Goal: Task Accomplishment & Management: Manage account settings

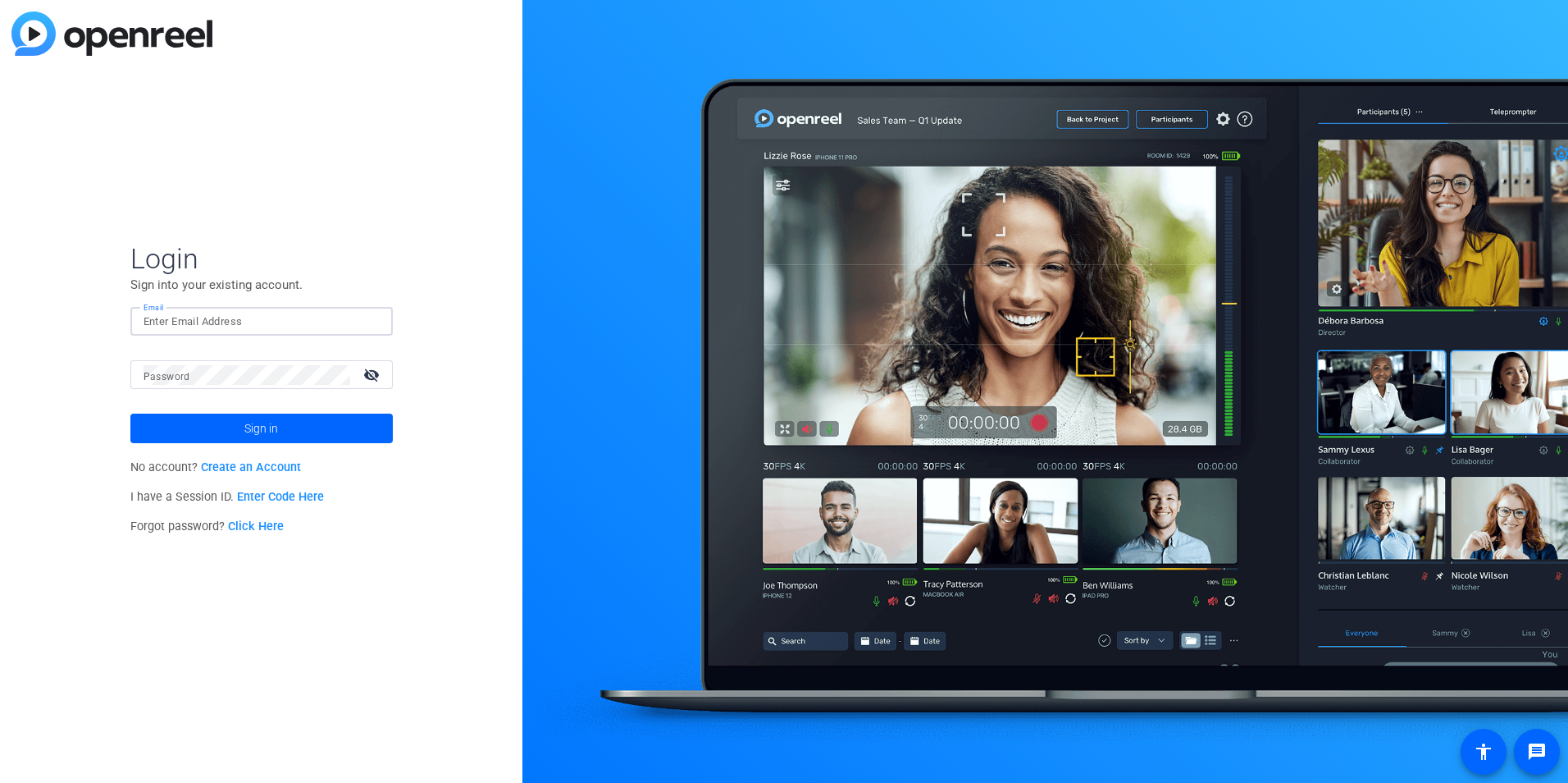
click at [308, 318] on input "Email" at bounding box center [261, 322] width 236 height 19
type input "[PERSON_NAME][EMAIL_ADDRESS][PERSON_NAME][DOMAIN_NAME]"
click at [130, 413] on button "Sign in" at bounding box center [261, 428] width 263 height 30
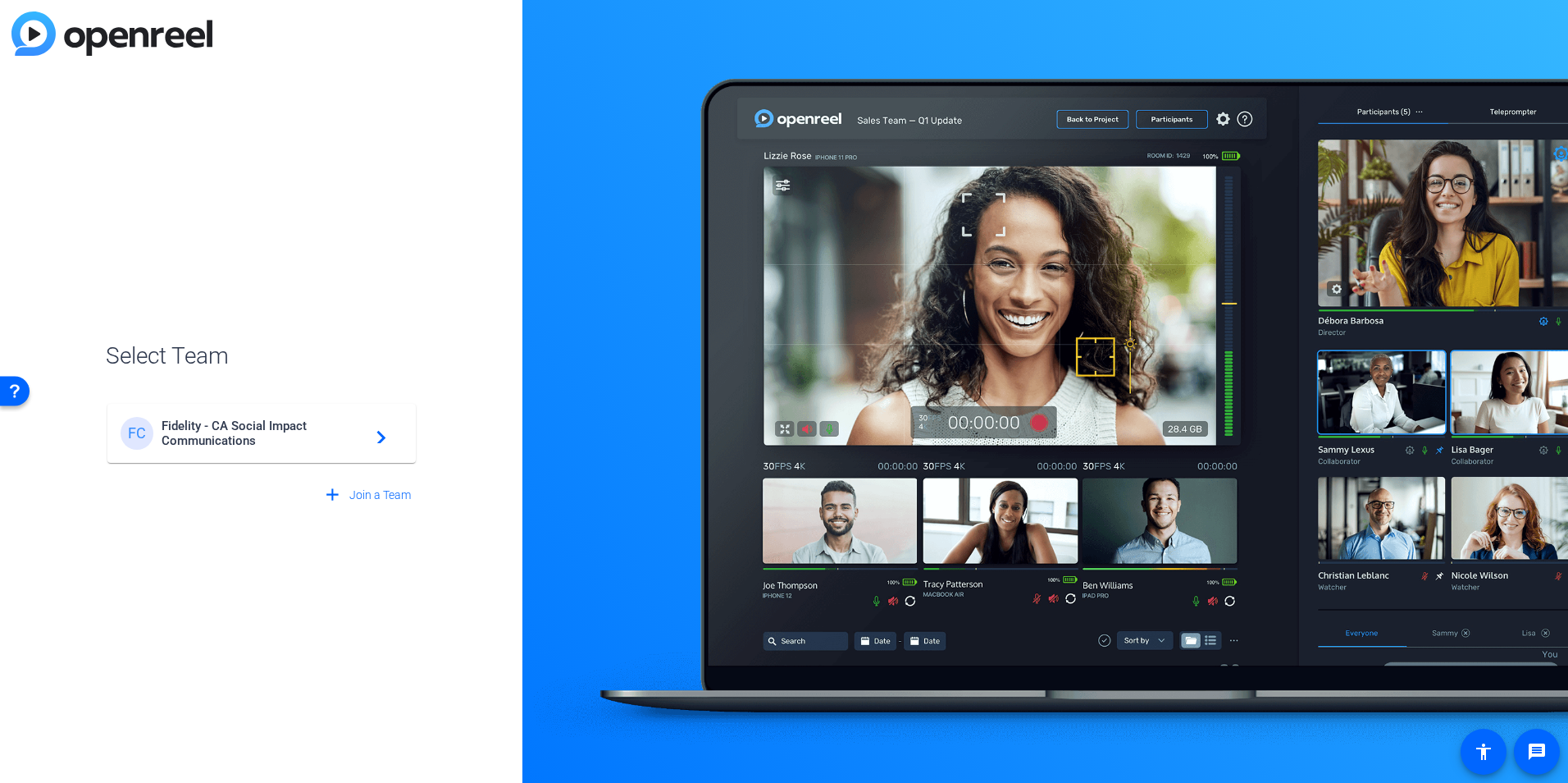
click at [339, 440] on span "Fidelity - CA Social Impact Communications" at bounding box center [264, 433] width 205 height 30
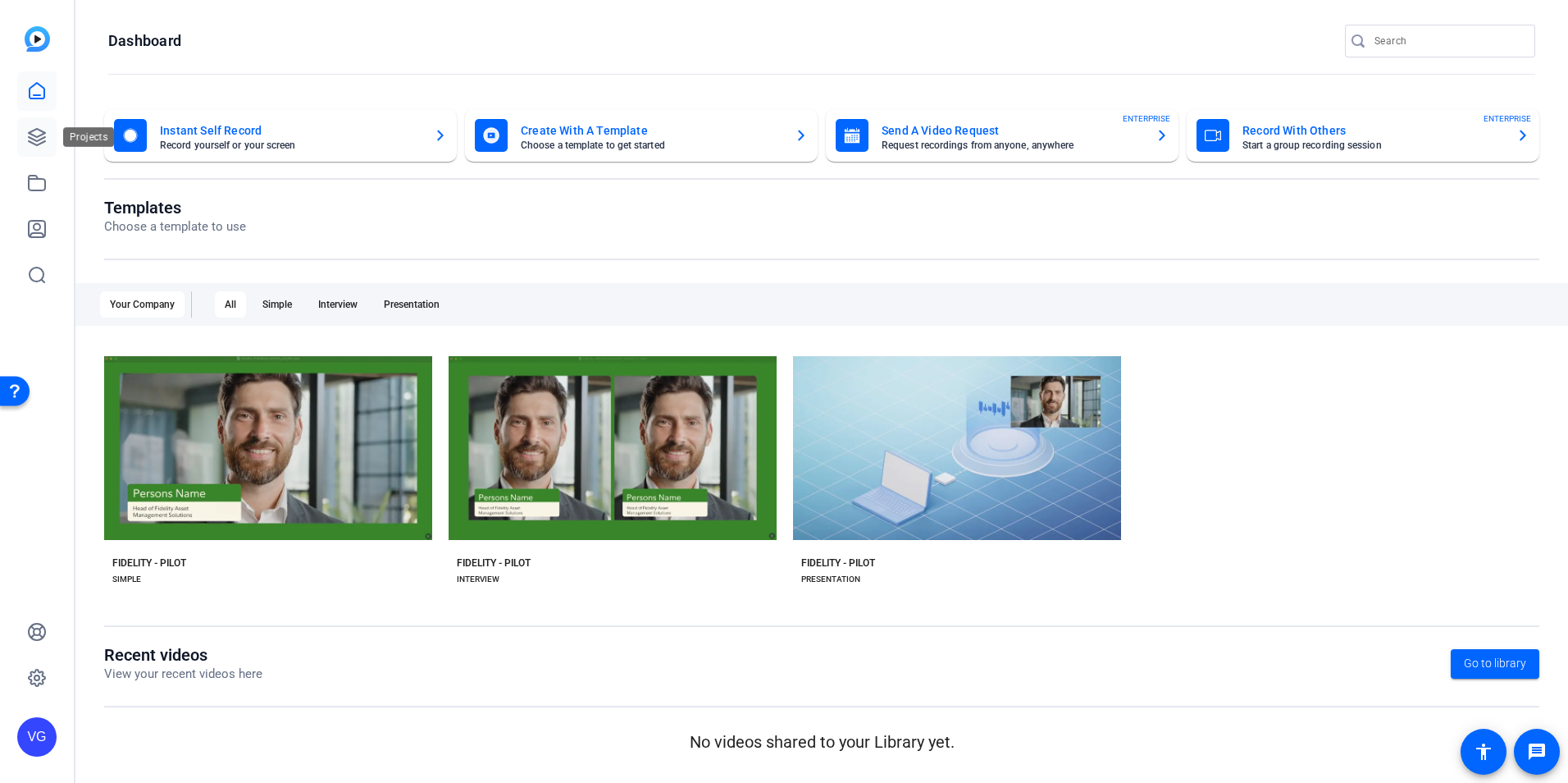
click at [36, 132] on icon at bounding box center [37, 137] width 19 height 19
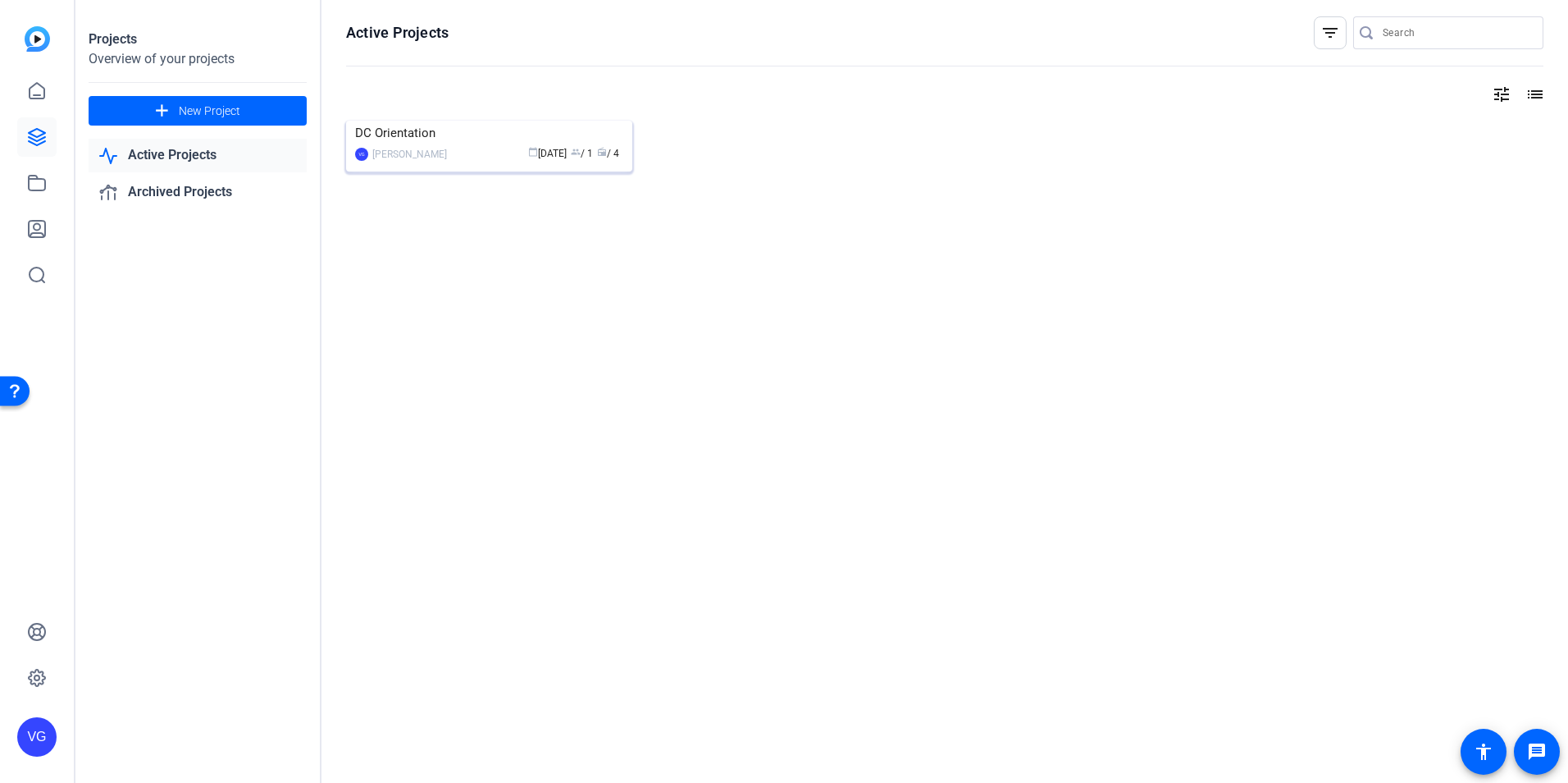
click at [450, 120] on img at bounding box center [489, 120] width 286 height 0
click at [191, 108] on span "New Project" at bounding box center [210, 112] width 62 height 17
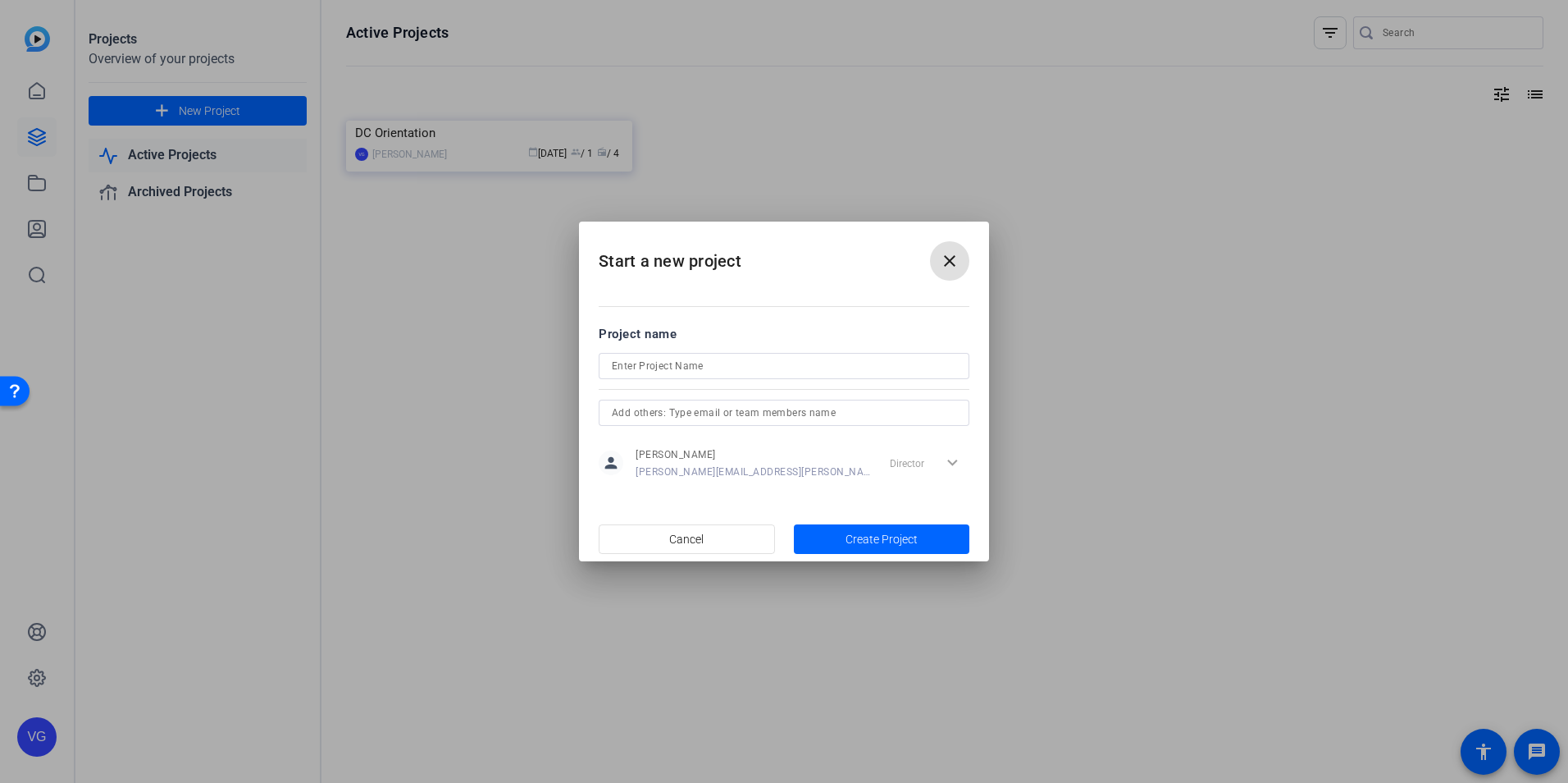
click at [652, 367] on input at bounding box center [784, 366] width 345 height 19
type input "Day in the Life"
click at [868, 506] on mat-dialog-content "Project name Day in the Life person [PERSON_NAME] [PERSON_NAME][EMAIL_ADDRESS][…" at bounding box center [784, 402] width 410 height 228
click at [864, 532] on span "Create Project" at bounding box center [882, 539] width 72 height 17
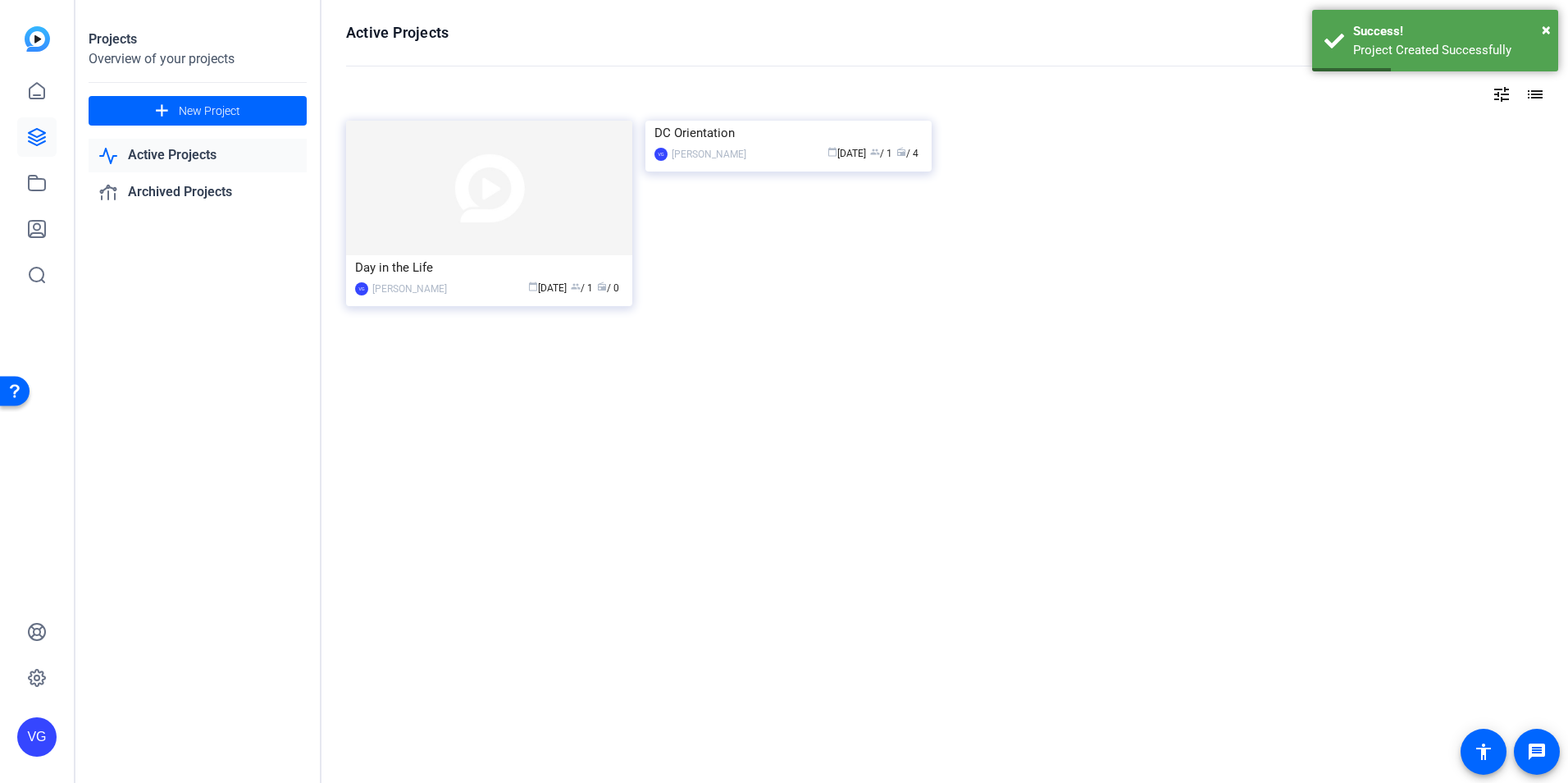
drag, startPoint x: 476, startPoint y: 271, endPoint x: 444, endPoint y: 272, distance: 32.0
click at [444, 272] on div "Day in the Life" at bounding box center [489, 268] width 269 height 25
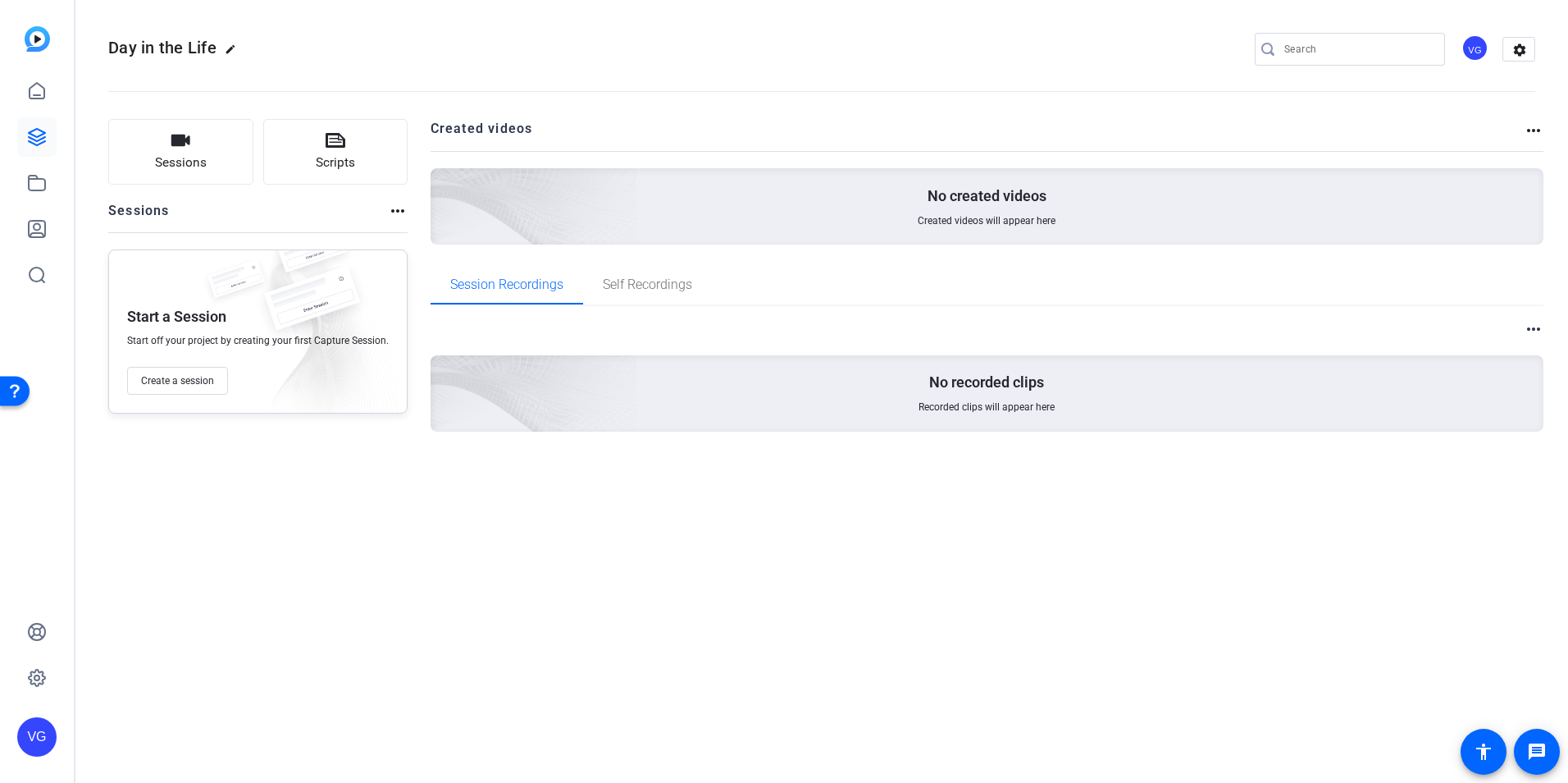
click at [226, 50] on mat-icon "edit" at bounding box center [234, 53] width 19 height 19
click at [122, 47] on input "Day in the Life" at bounding box center [175, 49] width 108 height 19
type input "0925_Day in the Life"
click at [518, 89] on openreel-divider-bar at bounding box center [821, 87] width 1427 height 50
click at [1516, 49] on mat-icon "settings" at bounding box center [1520, 50] width 33 height 25
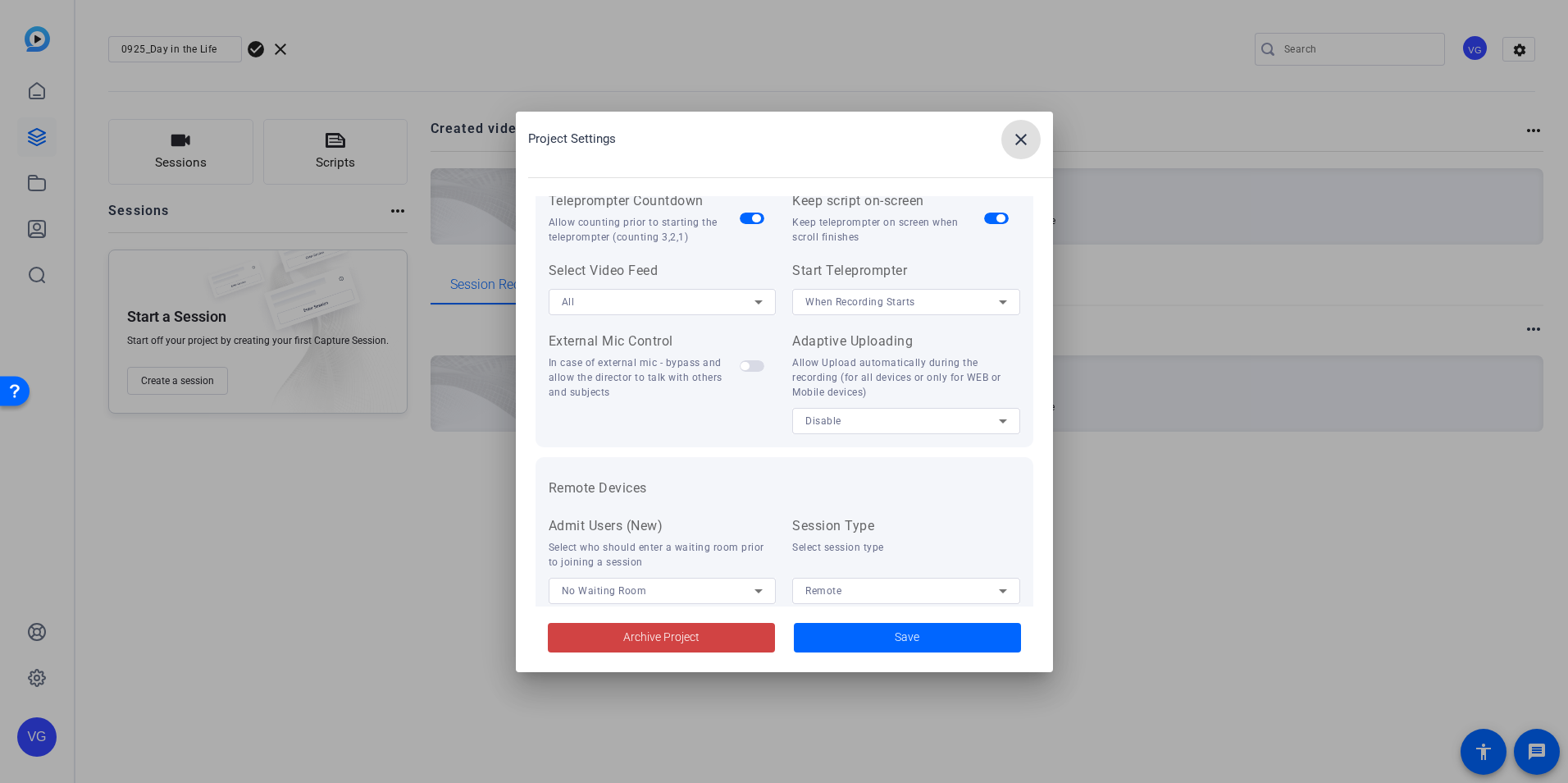
scroll to position [339, 0]
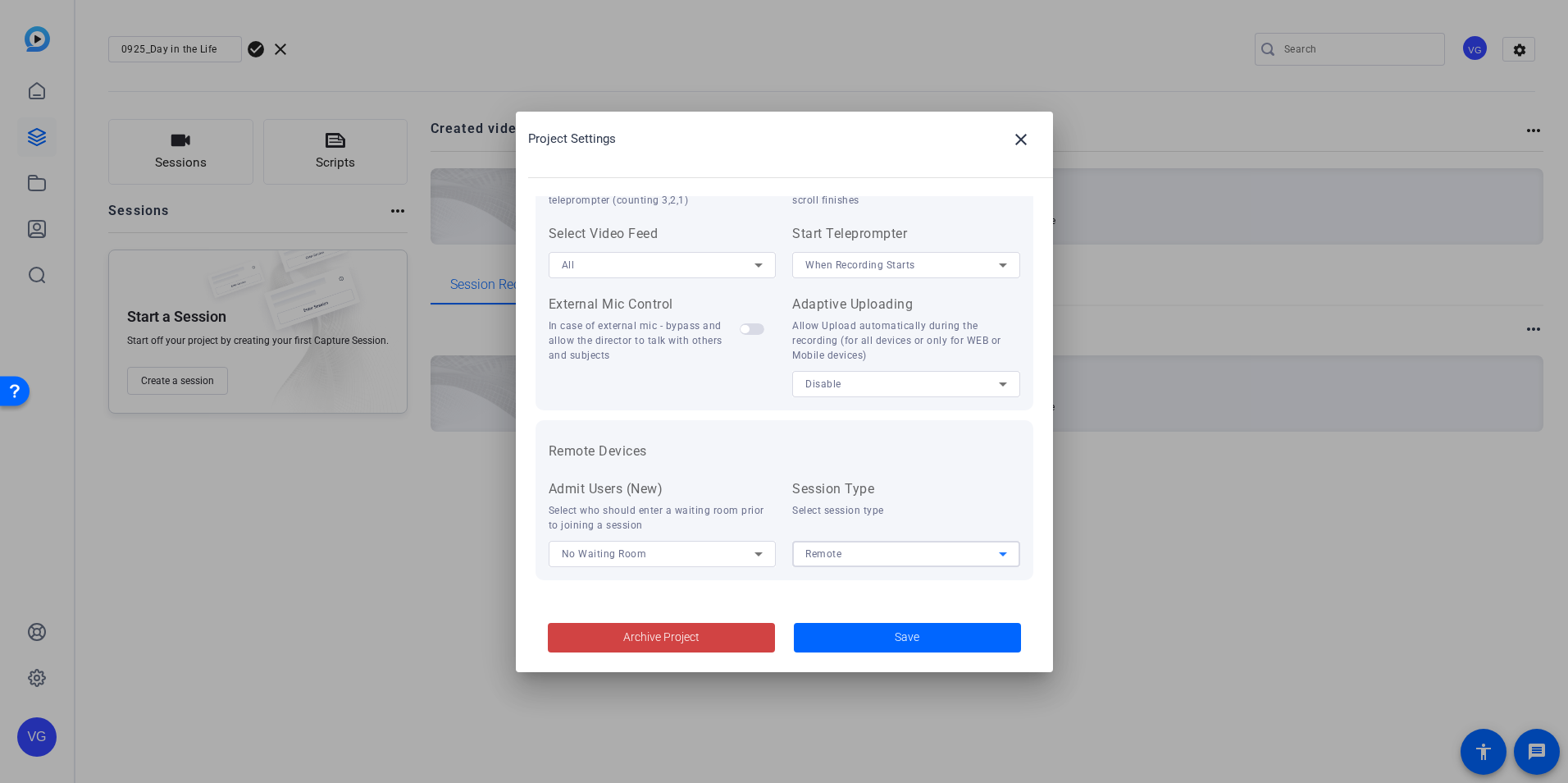
click at [887, 559] on div "Remote" at bounding box center [902, 553] width 193 height 20
click at [885, 559] on div at bounding box center [784, 391] width 1568 height 783
click at [731, 560] on div "No Waiting Room" at bounding box center [658, 553] width 193 height 20
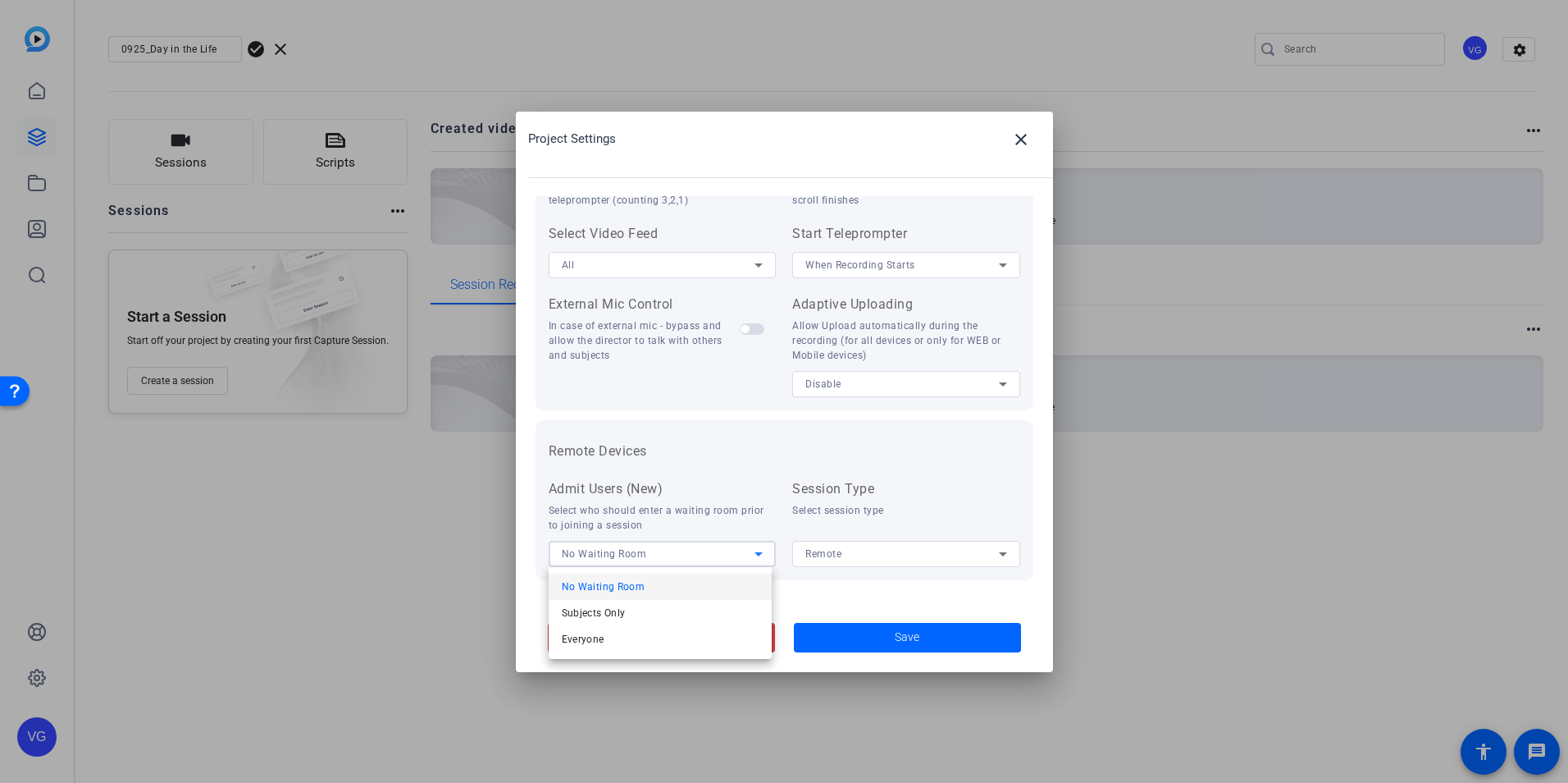
click at [731, 560] on div at bounding box center [784, 391] width 1568 height 783
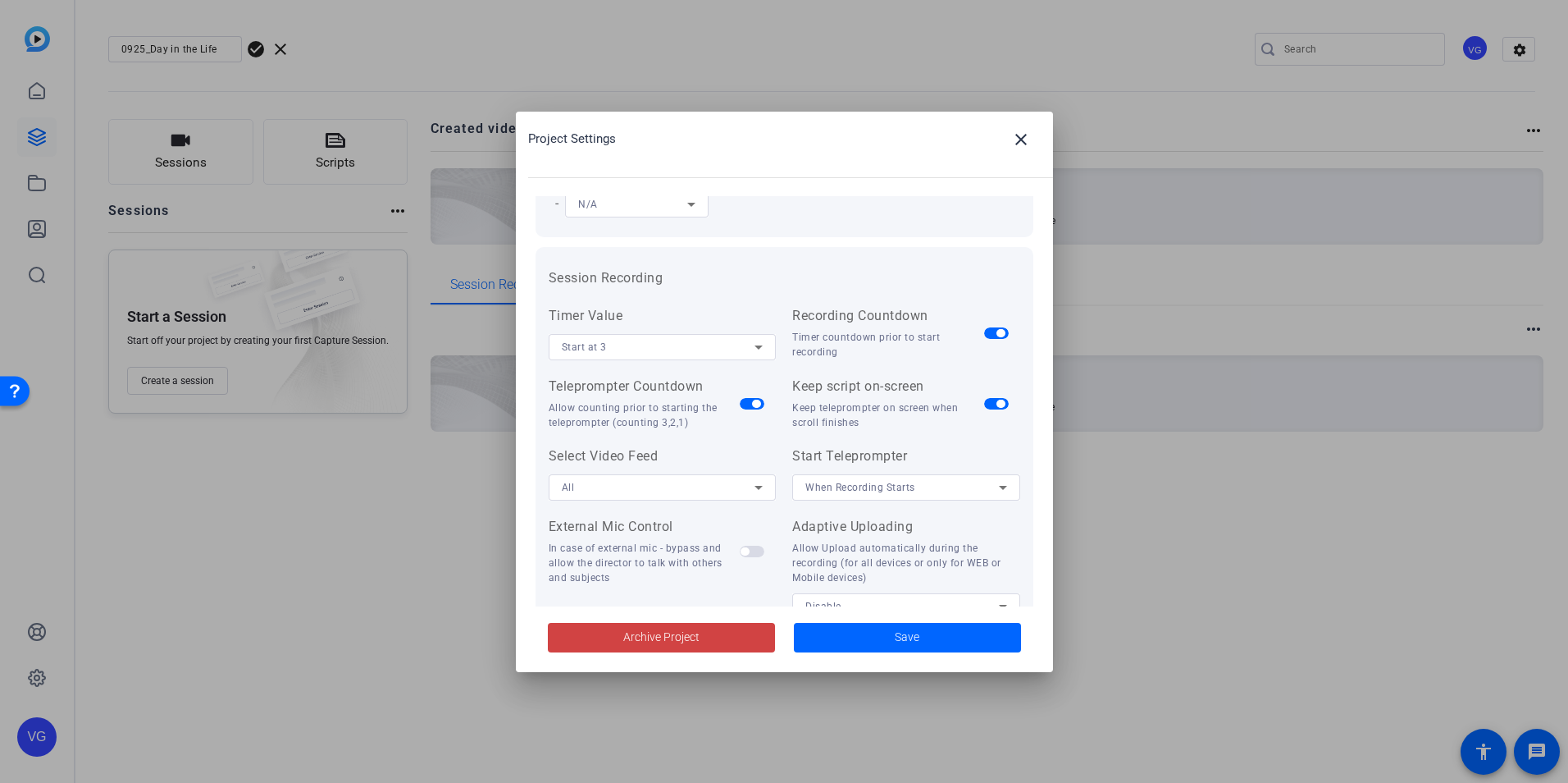
scroll to position [92, 0]
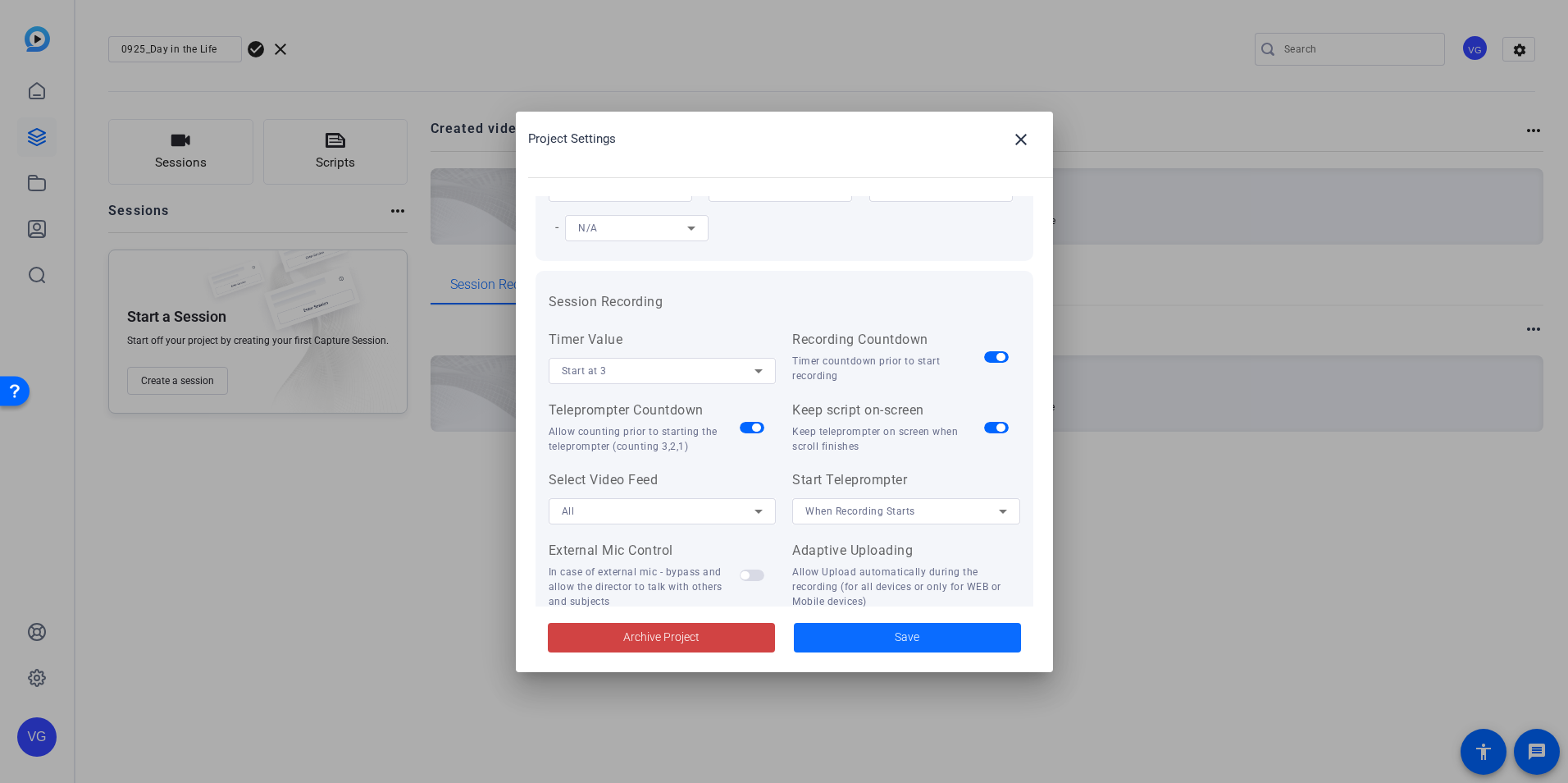
click at [818, 642] on span at bounding box center [908, 638] width 227 height 39
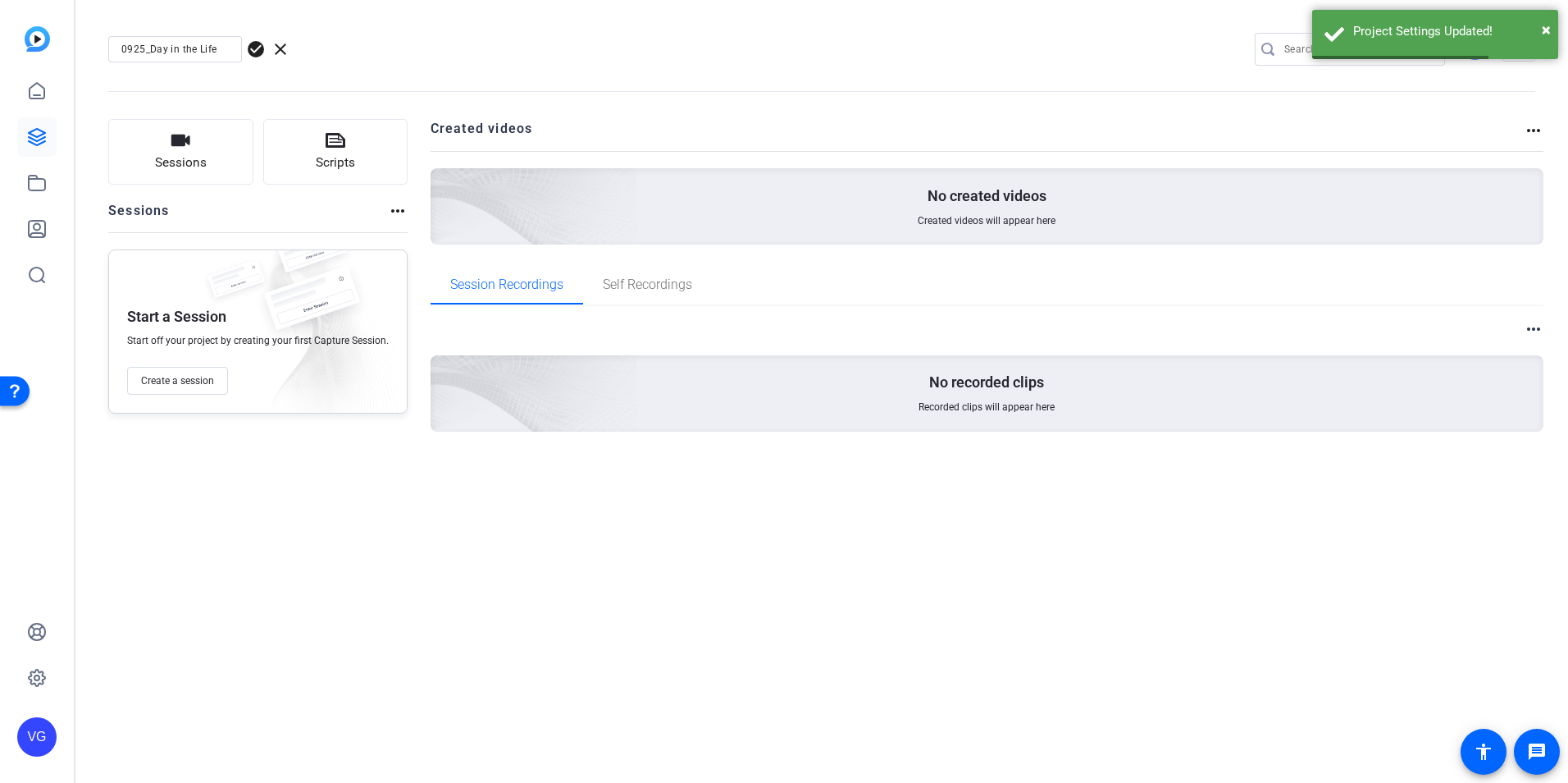
click at [572, 586] on div "0925_Day in the Life check_circle clear VG settings Sessions Scripts Sessions m…" at bounding box center [821, 391] width 1493 height 783
click at [36, 135] on icon at bounding box center [37, 137] width 19 height 19
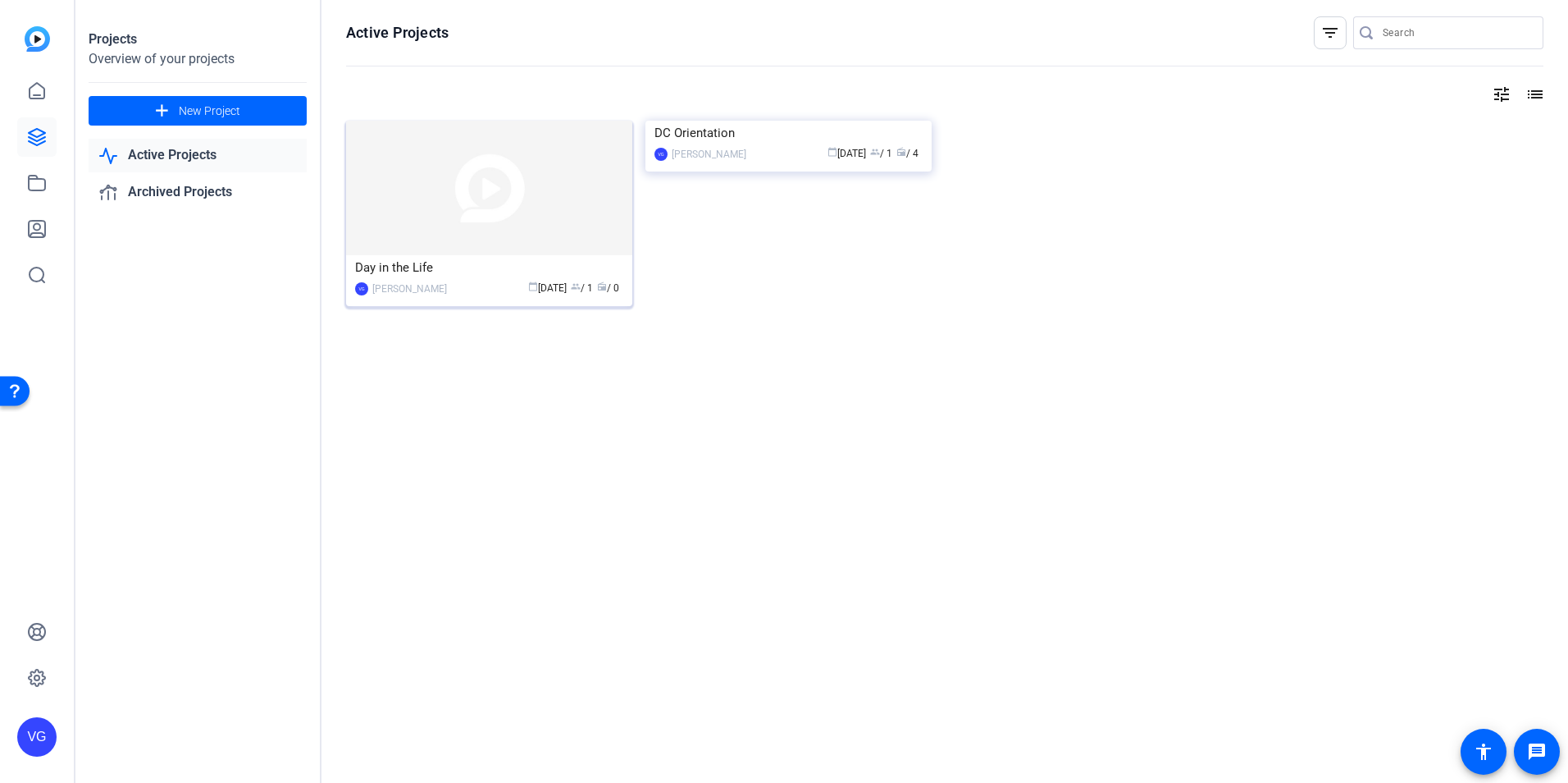
click at [488, 270] on div "Day in the Life" at bounding box center [489, 268] width 269 height 25
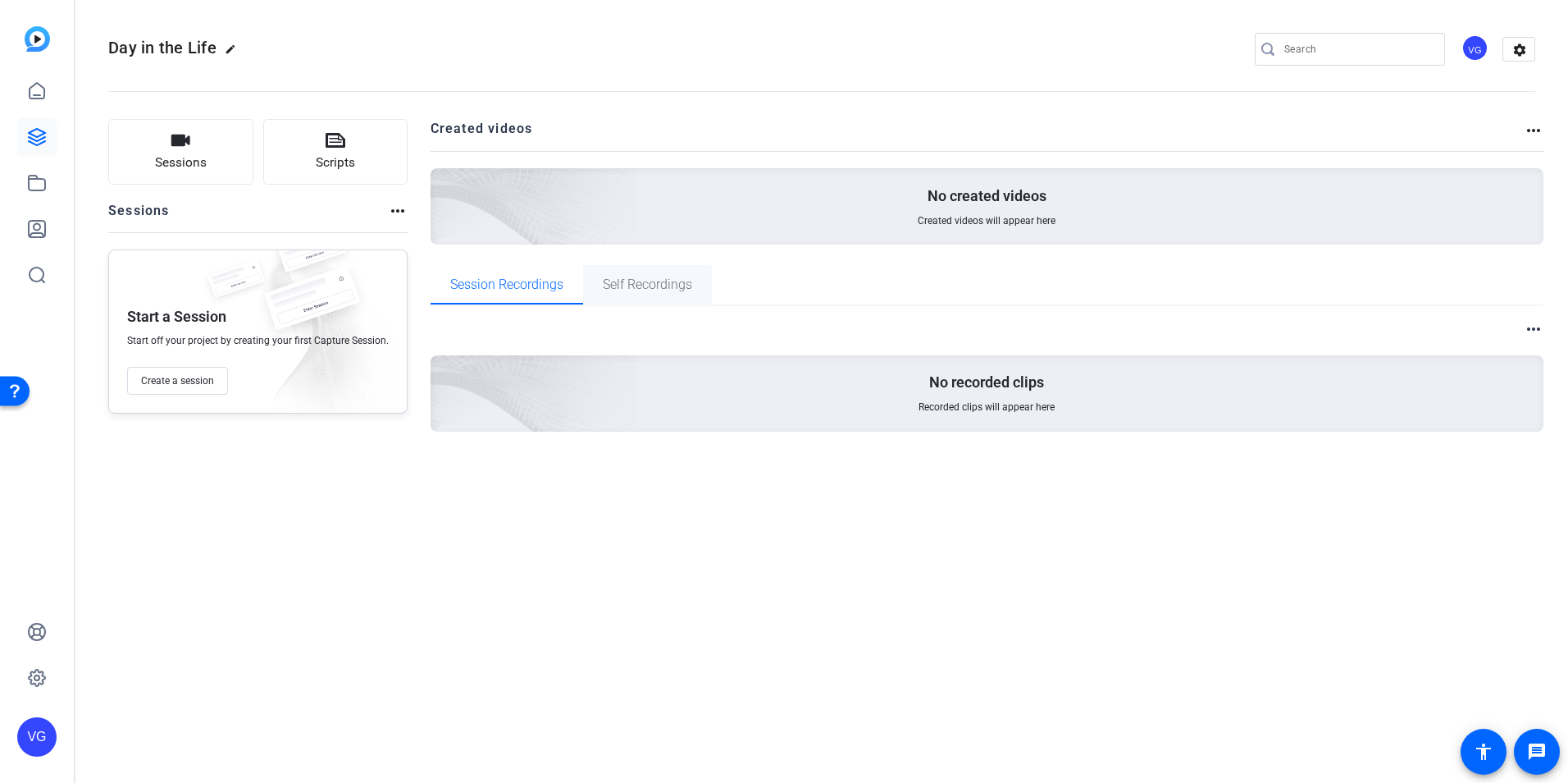
click at [638, 297] on span "Self Recordings" at bounding box center [647, 284] width 90 height 39
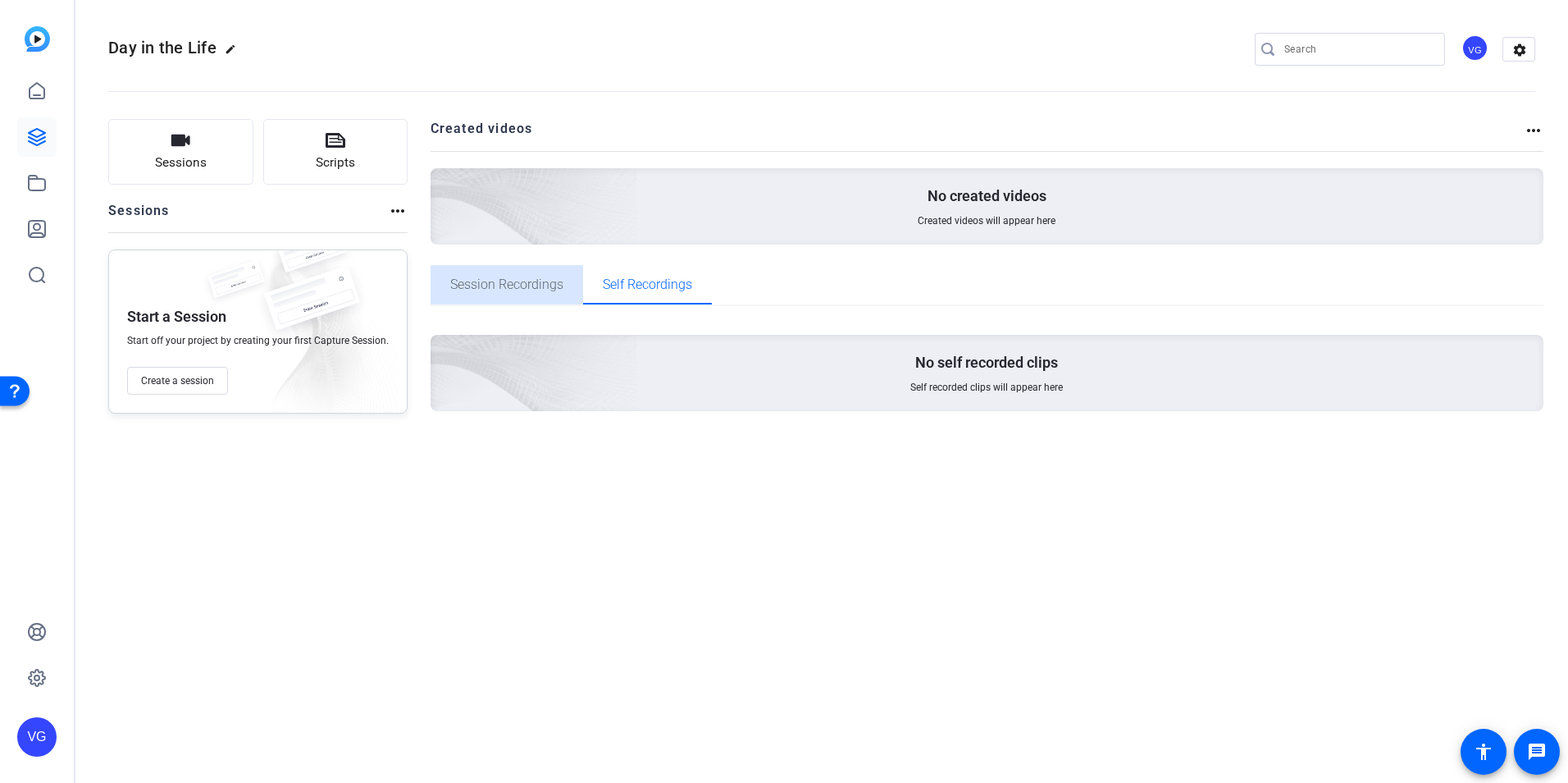
click at [486, 297] on span "Session Recordings" at bounding box center [507, 284] width 114 height 39
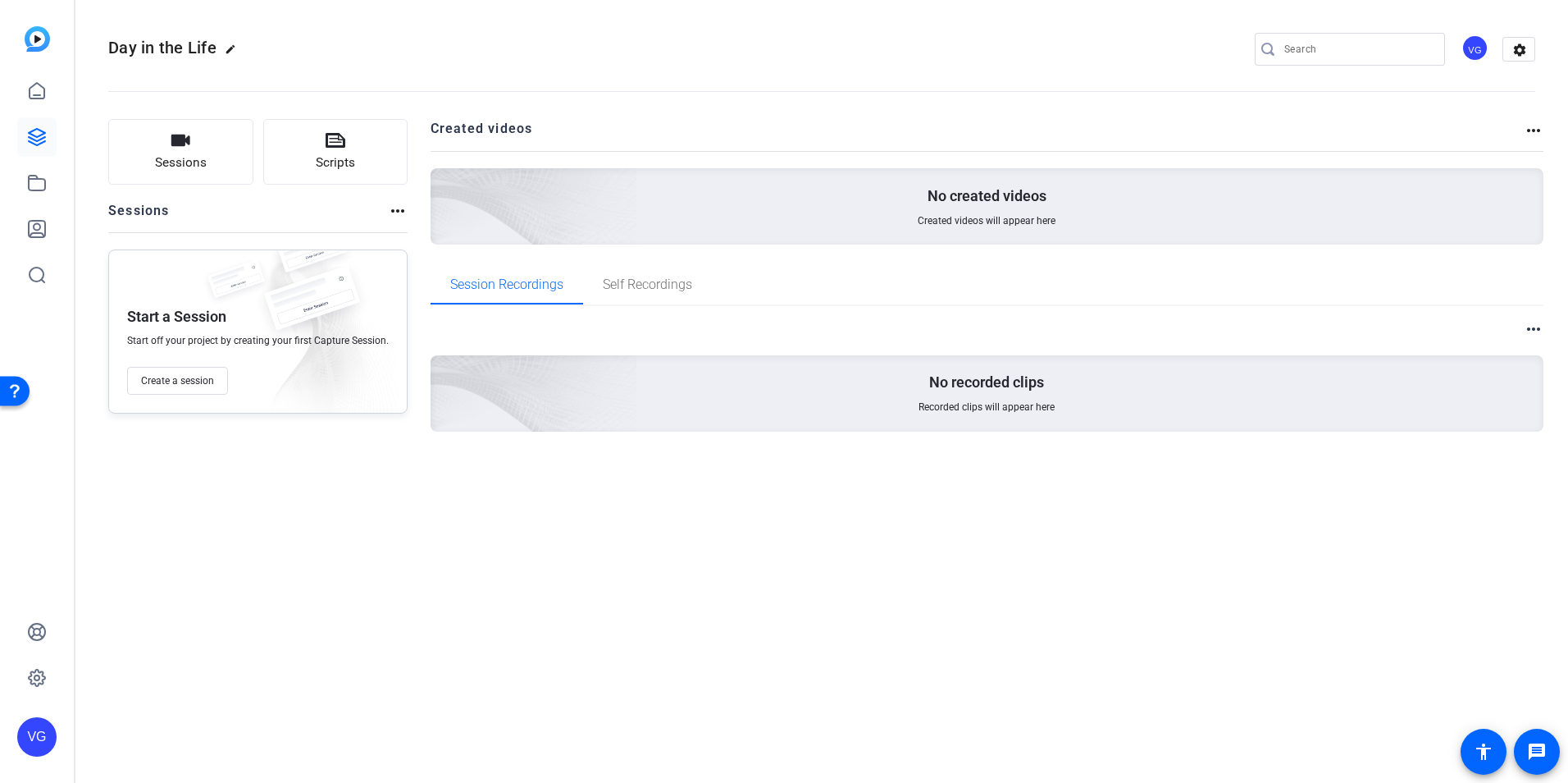
click at [1522, 331] on div "more_horiz" at bounding box center [987, 328] width 1114 height 20
click at [1523, 331] on div "more_horiz" at bounding box center [987, 328] width 1114 height 20
drag, startPoint x: 1523, startPoint y: 331, endPoint x: 1531, endPoint y: 327, distance: 8.9
click at [1531, 327] on mat-icon "more_horiz" at bounding box center [1533, 328] width 19 height 19
click at [1531, 327] on div at bounding box center [784, 391] width 1568 height 783
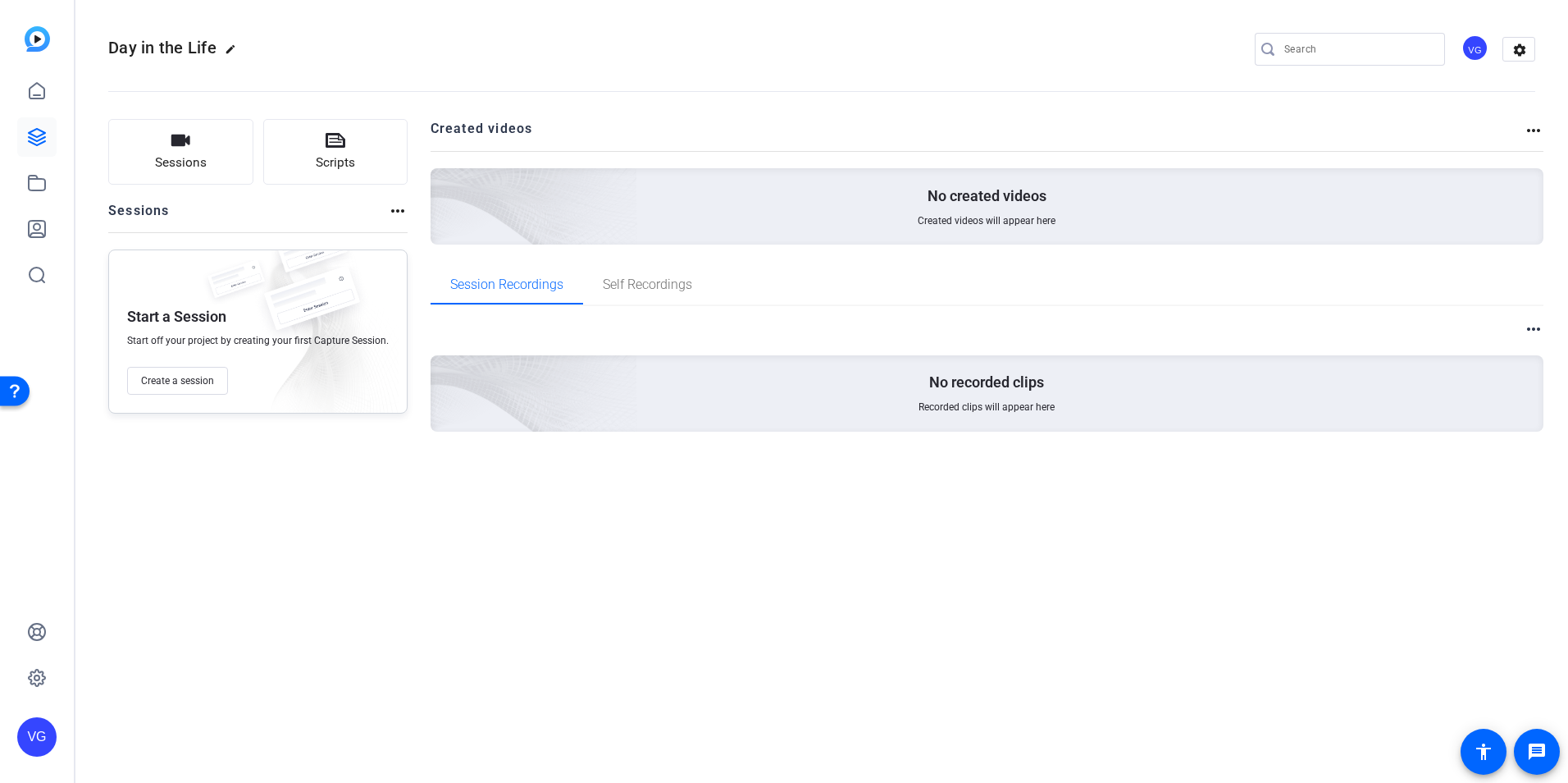
click at [388, 210] on mat-icon "more_horiz" at bounding box center [398, 211] width 19 height 19
click at [384, 210] on div at bounding box center [784, 391] width 1568 height 783
click at [41, 103] on link at bounding box center [37, 91] width 39 height 39
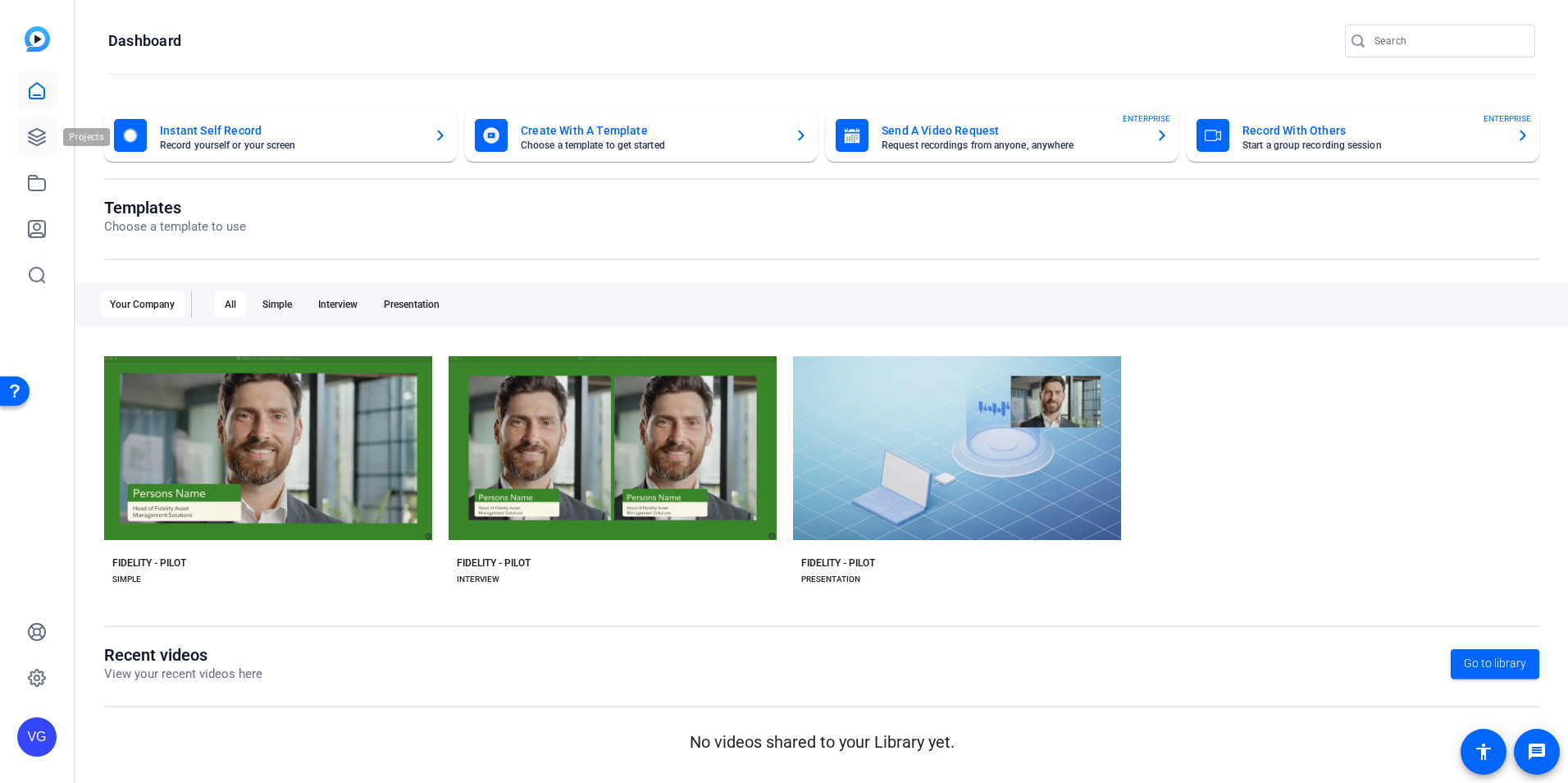
click at [30, 137] on icon at bounding box center [37, 137] width 16 height 16
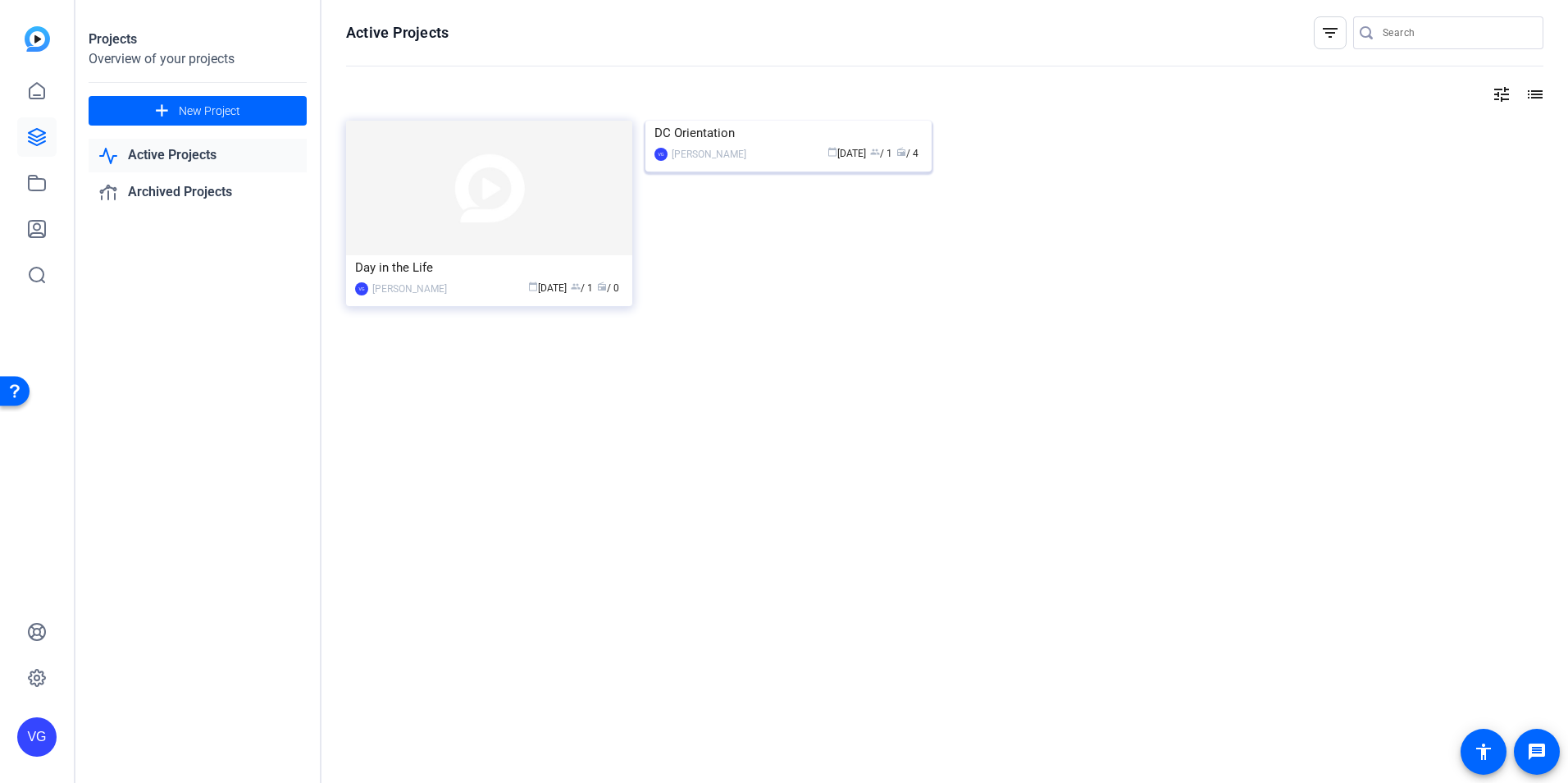
click at [739, 120] on img at bounding box center [788, 120] width 286 height 0
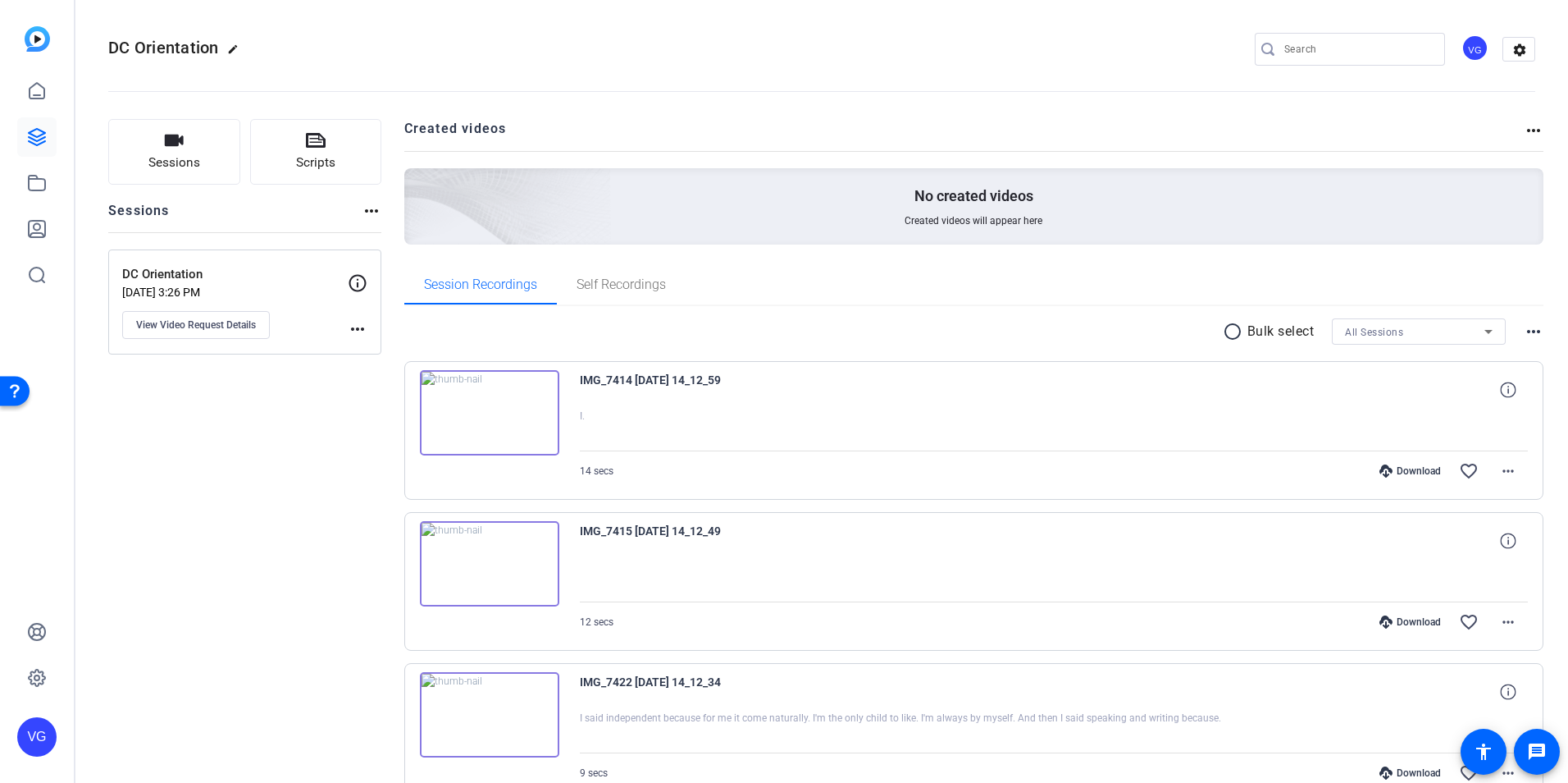
click at [189, 390] on div "Sessions Scripts Sessions more_horiz DC Orientation [DATE] 3:26 PM View Video R…" at bounding box center [244, 562] width 273 height 886
click at [25, 137] on link at bounding box center [37, 137] width 39 height 39
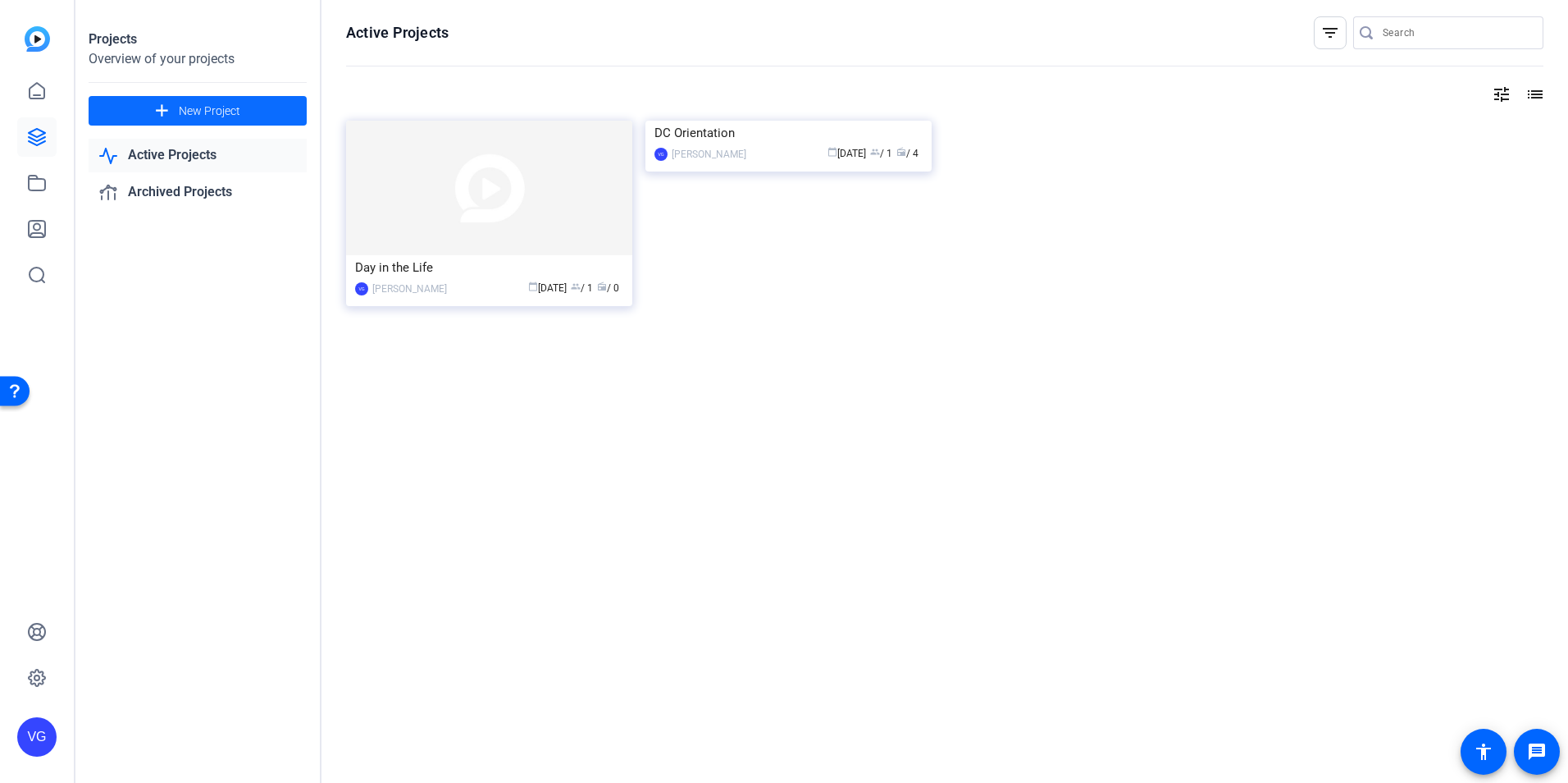
click at [145, 117] on span at bounding box center [197, 111] width 218 height 39
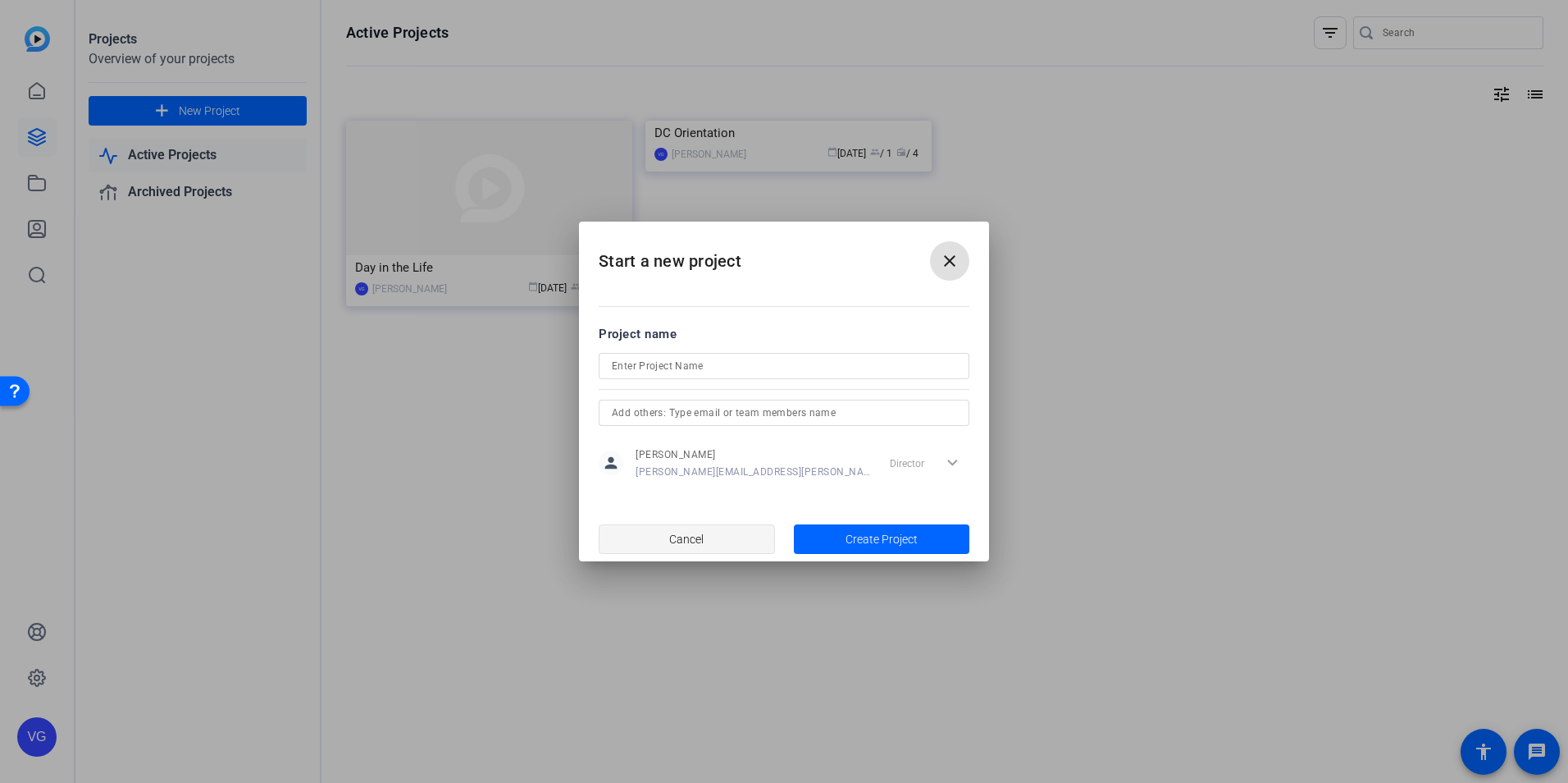
click at [704, 545] on span "Cancel" at bounding box center [686, 539] width 35 height 31
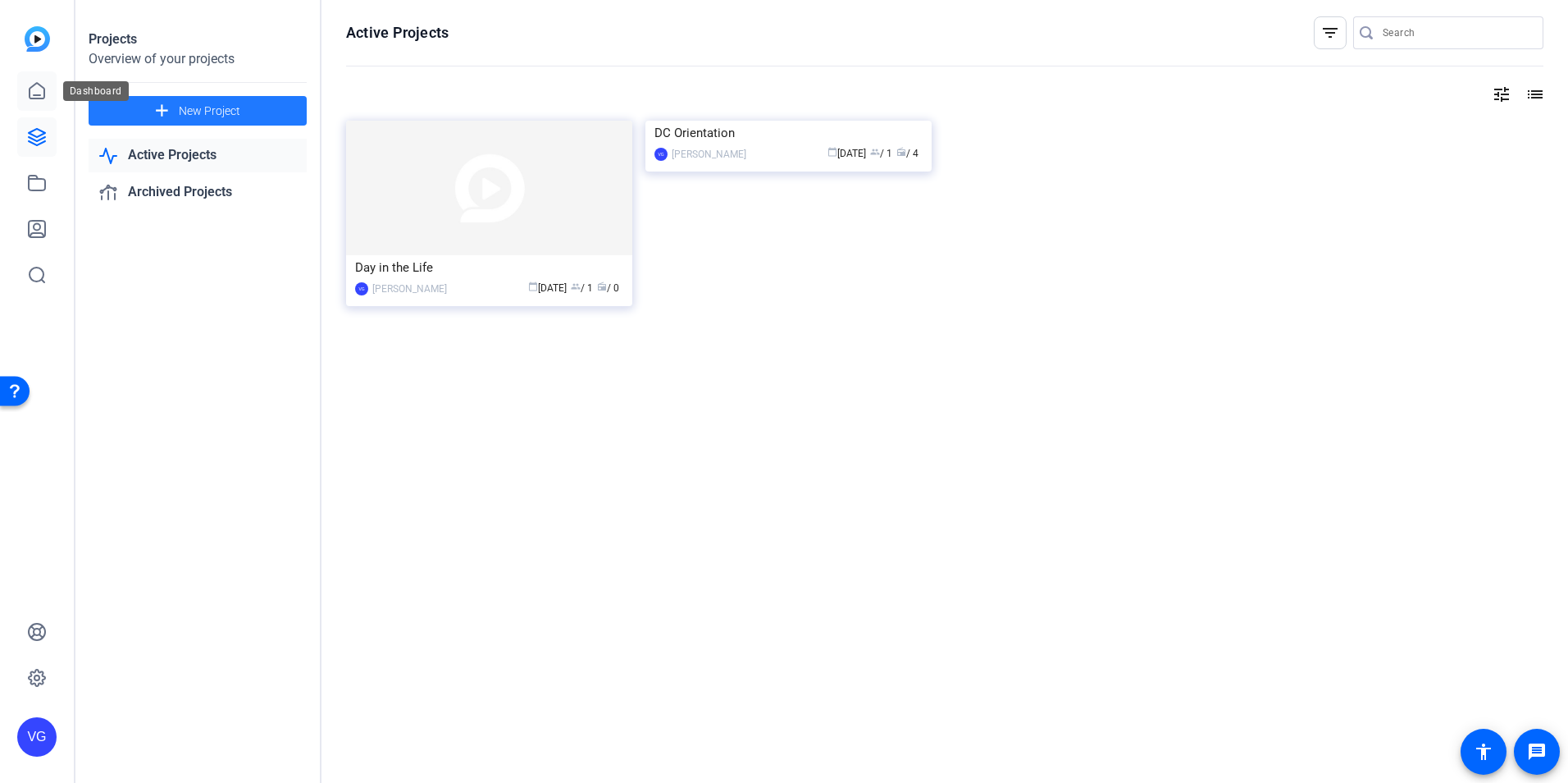
click at [28, 89] on icon at bounding box center [37, 91] width 19 height 19
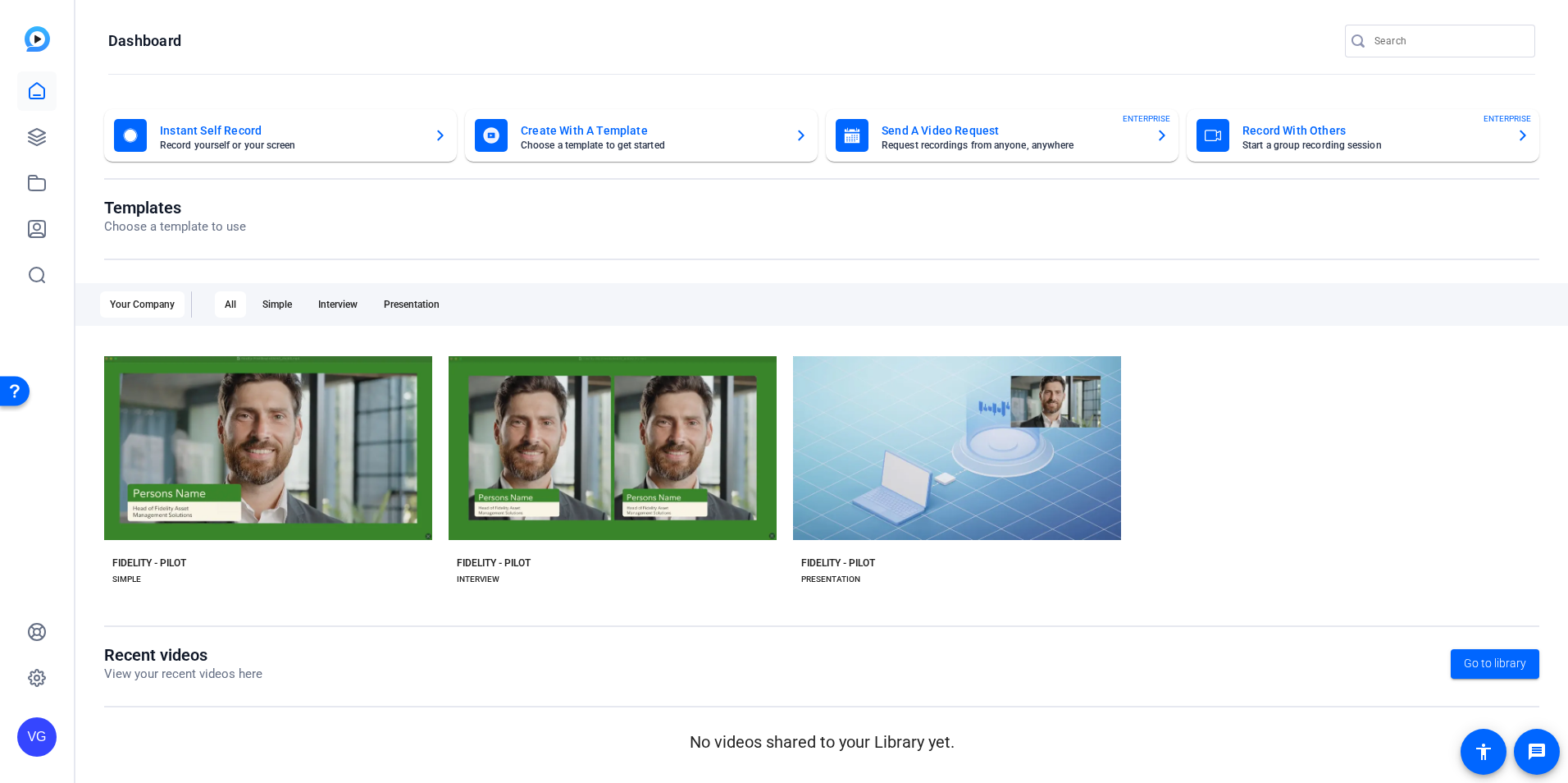
click at [1003, 141] on mat-card-subtitle "Request recordings from anyone, anywhere" at bounding box center [1012, 145] width 261 height 10
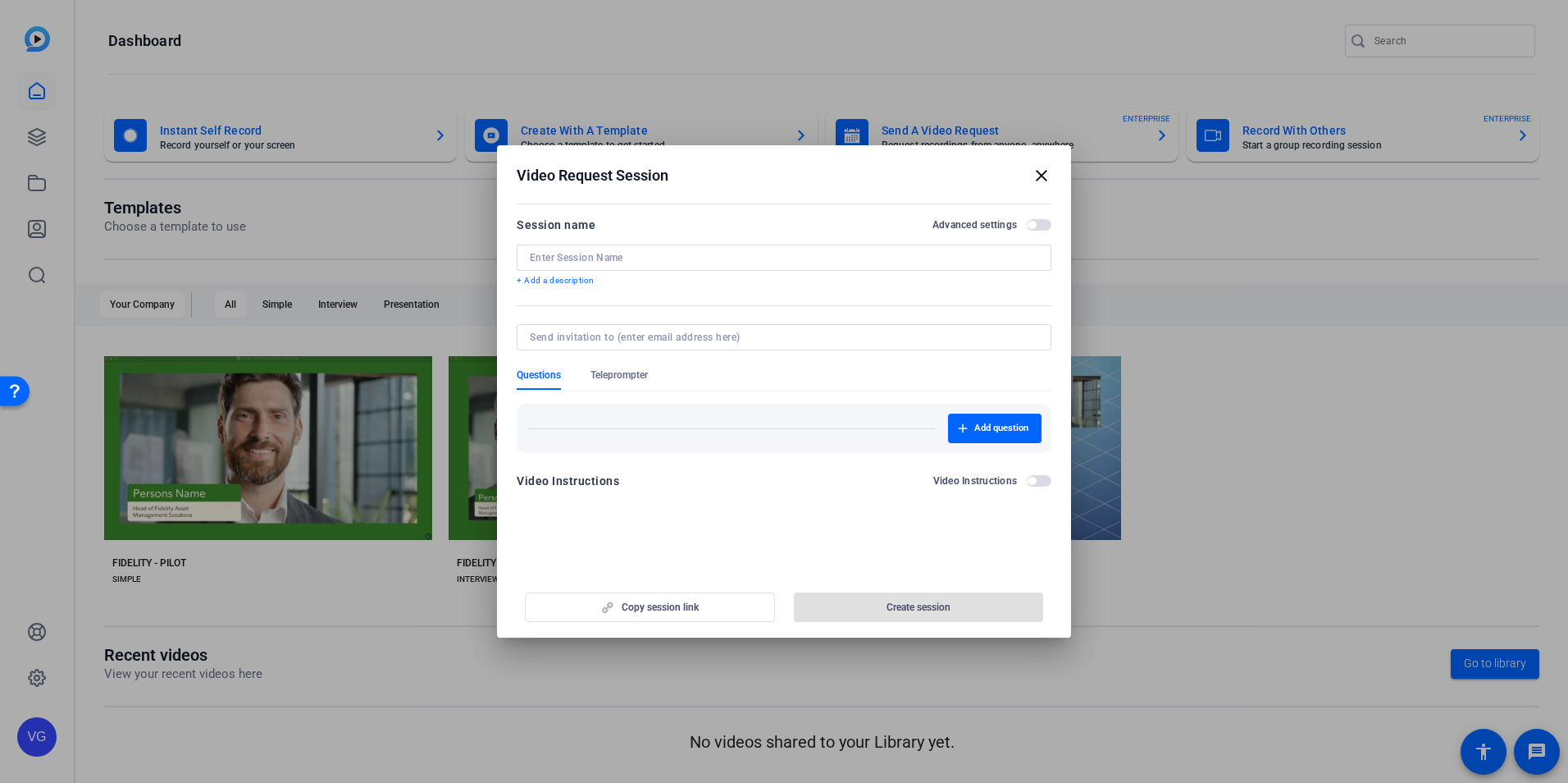
click at [620, 260] on input at bounding box center [784, 258] width 508 height 13
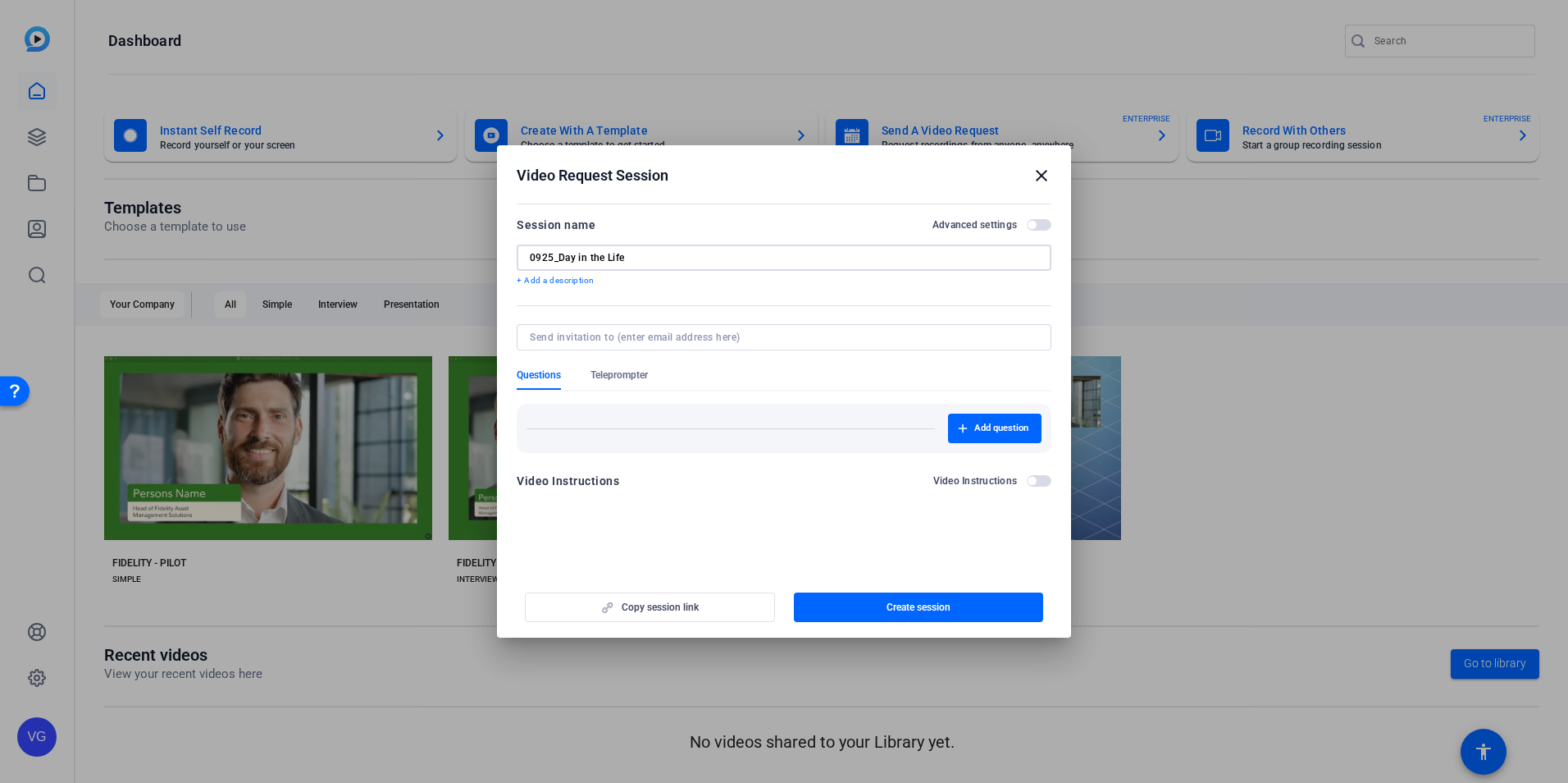
type input "0925_Day in the Life"
click at [668, 297] on form "Session name Advanced settings 0925_Day in the Life + Add a description Questio…" at bounding box center [784, 357] width 535 height 286
click at [766, 512] on mat-dialog-content "Session name Advanced settings 0925_Day in the Life + Add a description Questio…" at bounding box center [784, 358] width 575 height 320
click at [1030, 220] on span "button" at bounding box center [1040, 225] width 25 height 12
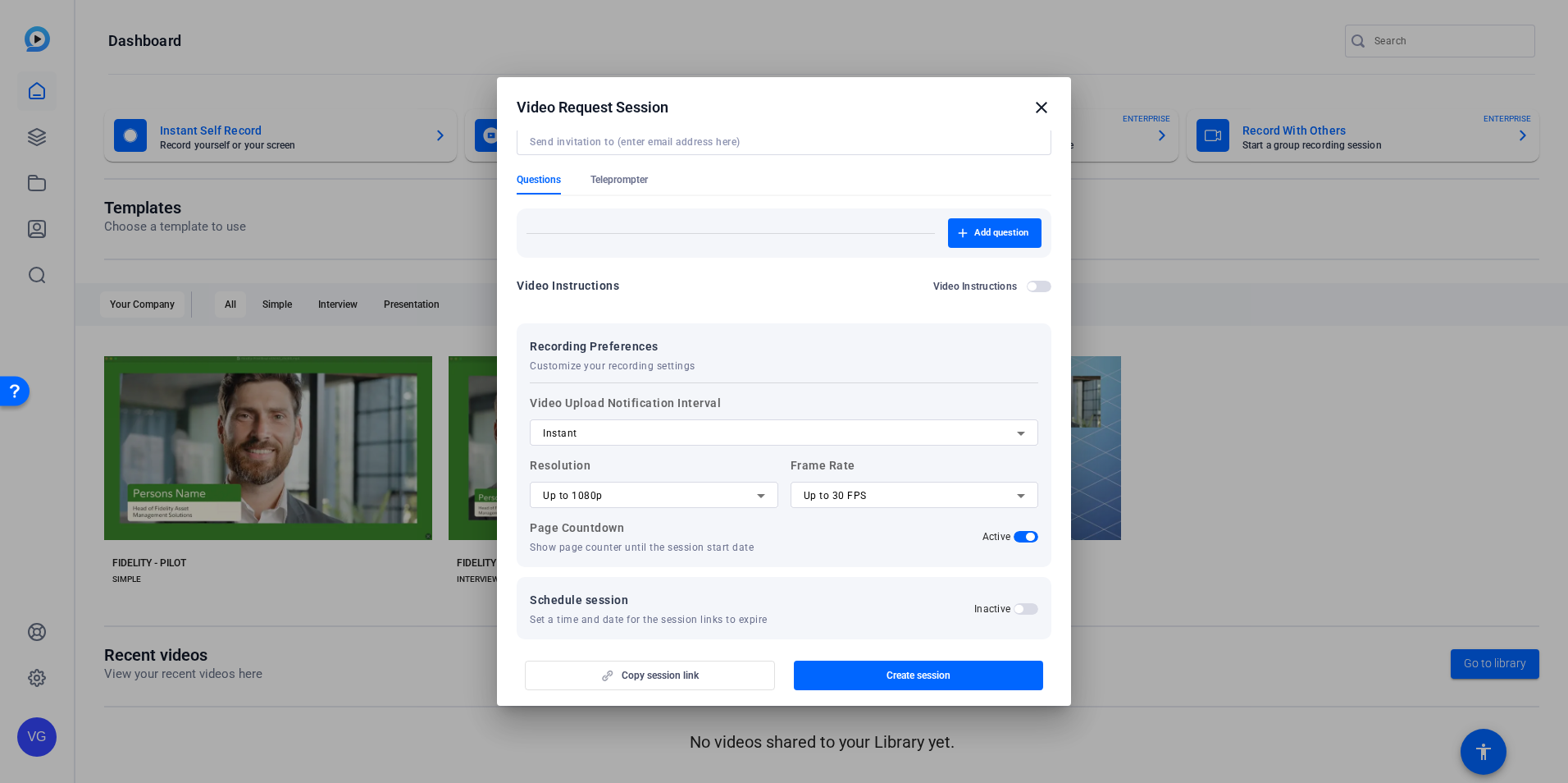
scroll to position [144, 0]
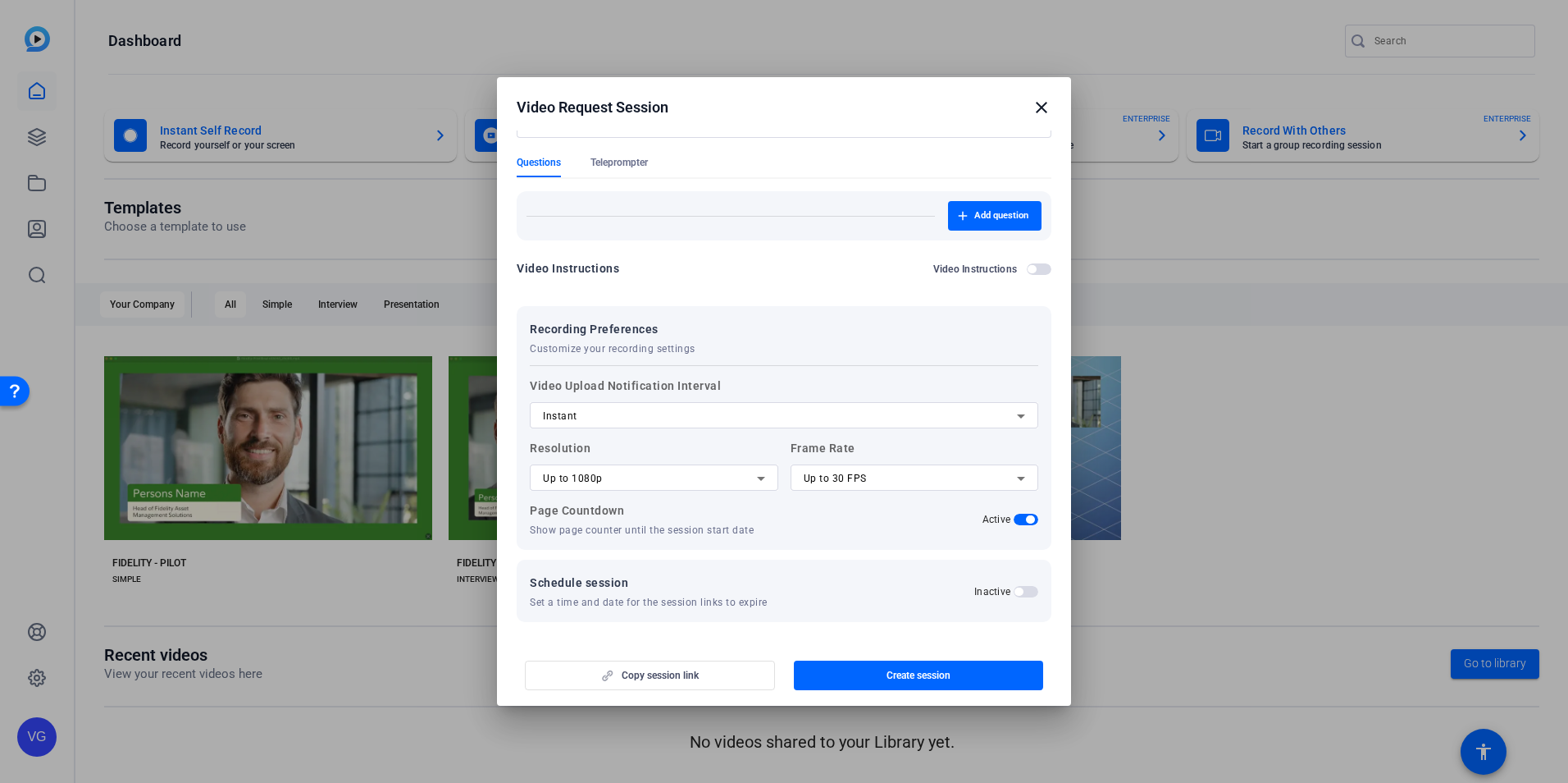
click at [742, 475] on div "Up to 1080p" at bounding box center [650, 479] width 214 height 19
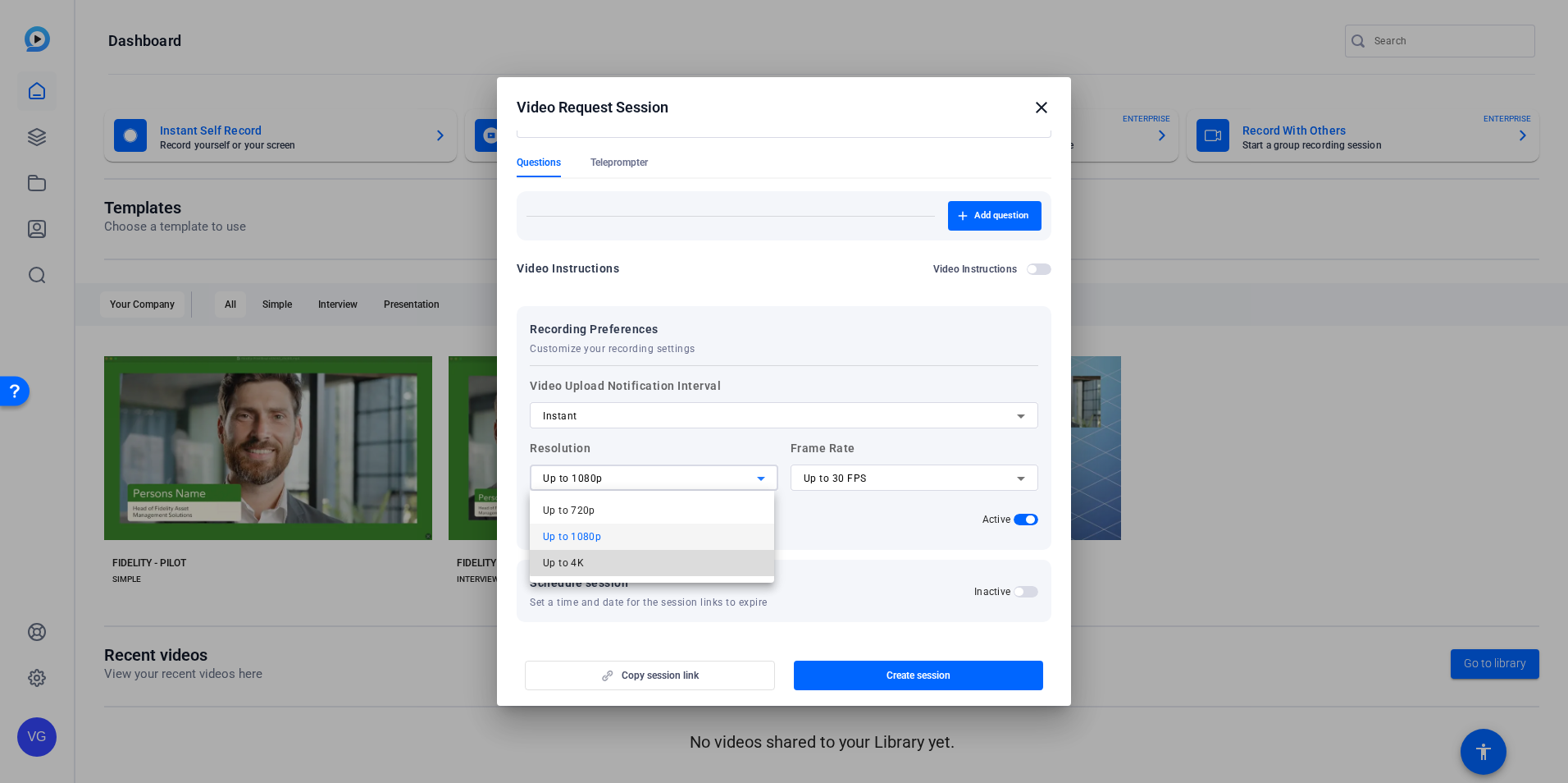
click at [674, 558] on mat-option "Up to 4K" at bounding box center [652, 562] width 244 height 26
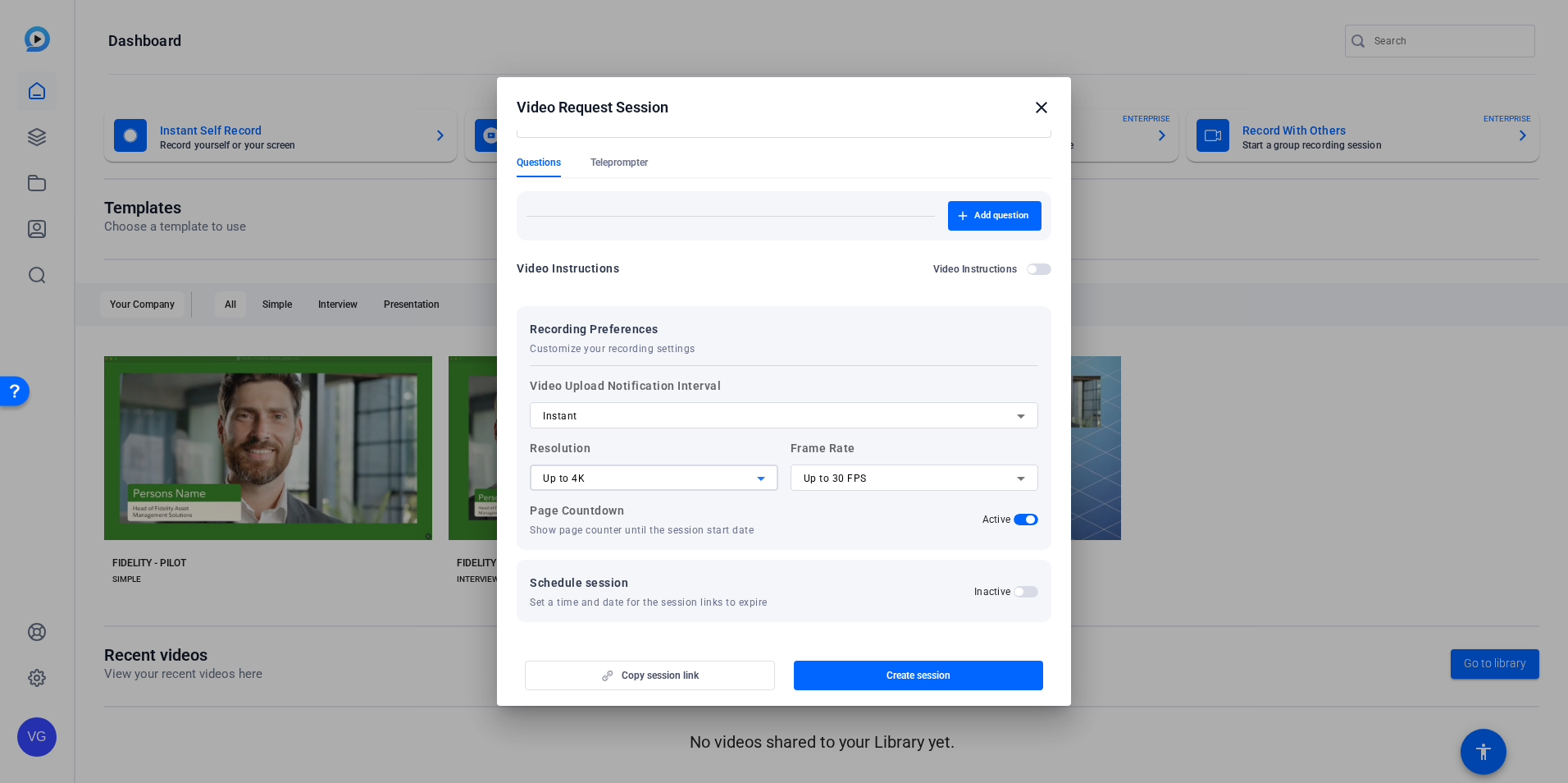
click at [841, 481] on span "Up to 30 FPS" at bounding box center [835, 479] width 64 height 12
click at [841, 481] on div at bounding box center [784, 391] width 1568 height 783
click at [841, 481] on span "Up to 30 FPS" at bounding box center [835, 479] width 64 height 12
click at [841, 571] on span "Up to 60 FPS" at bounding box center [831, 562] width 63 height 19
click at [840, 550] on div "Recording Preferences Customize your recording settings Video Upload Notificati…" at bounding box center [784, 428] width 535 height 244
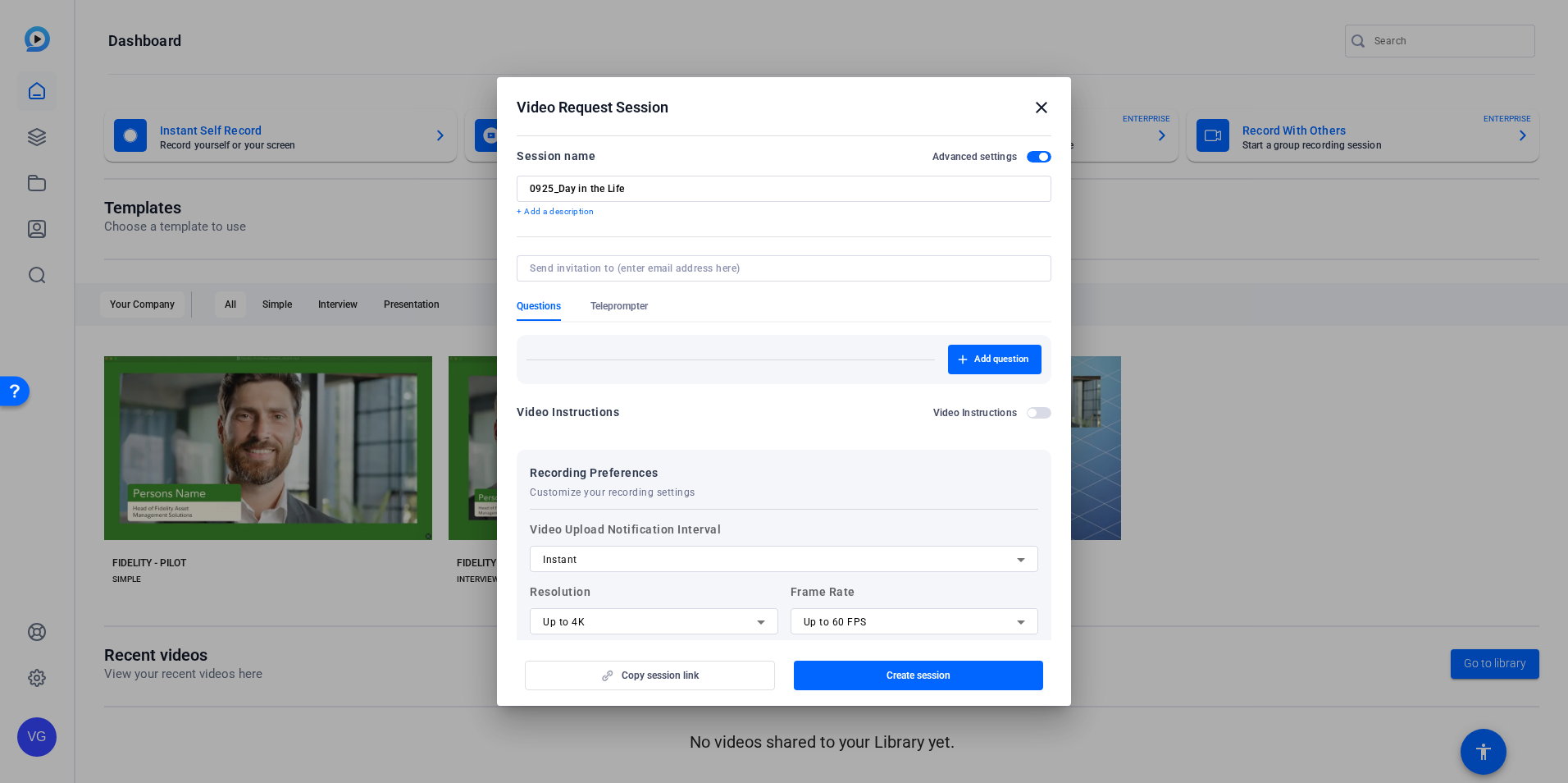
scroll to position [0, 0]
click at [688, 673] on div "Copy session link Create session" at bounding box center [784, 668] width 535 height 41
click at [854, 674] on span "button" at bounding box center [919, 675] width 250 height 39
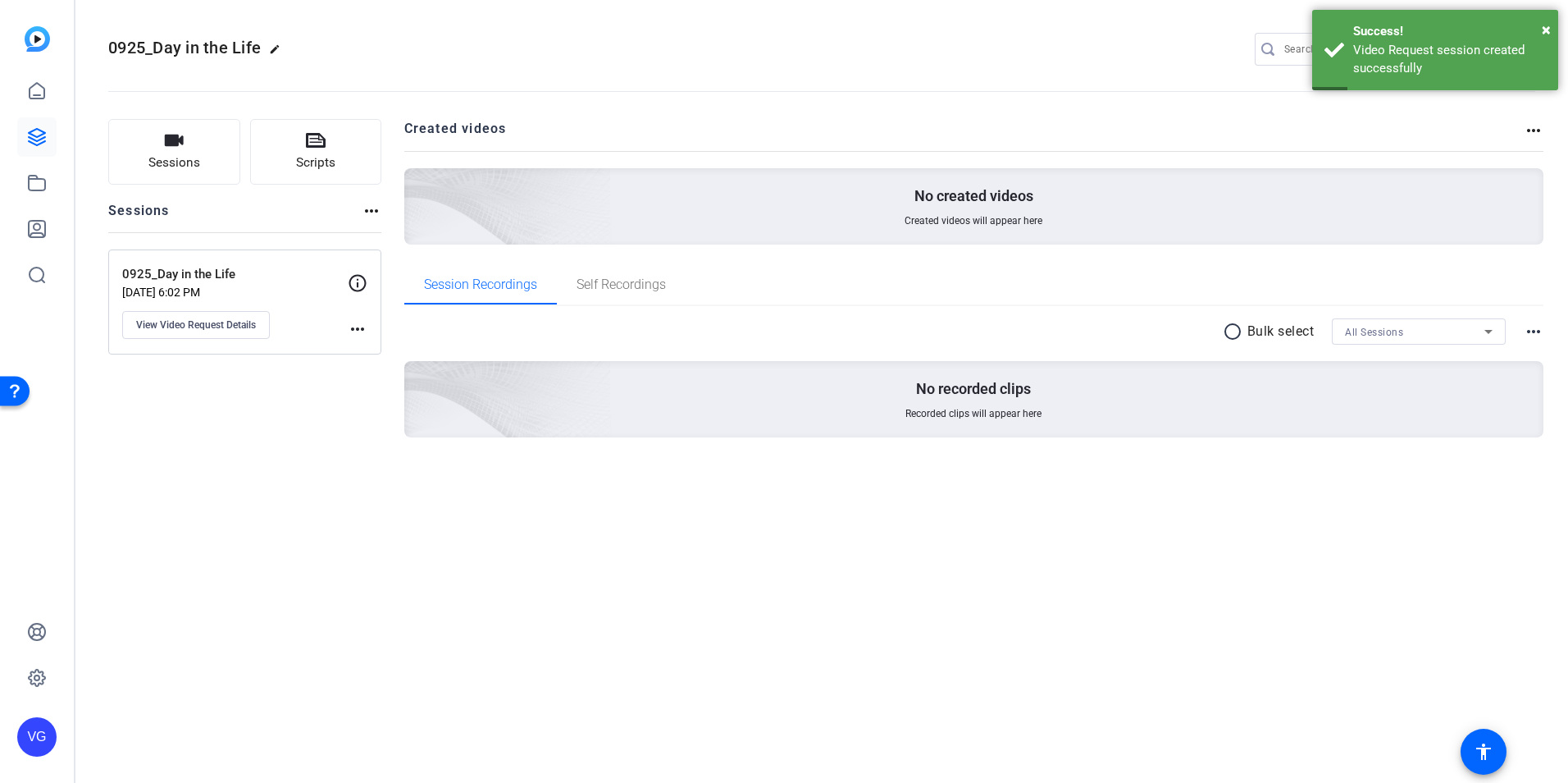
click at [354, 328] on mat-icon "more_horiz" at bounding box center [357, 328] width 19 height 19
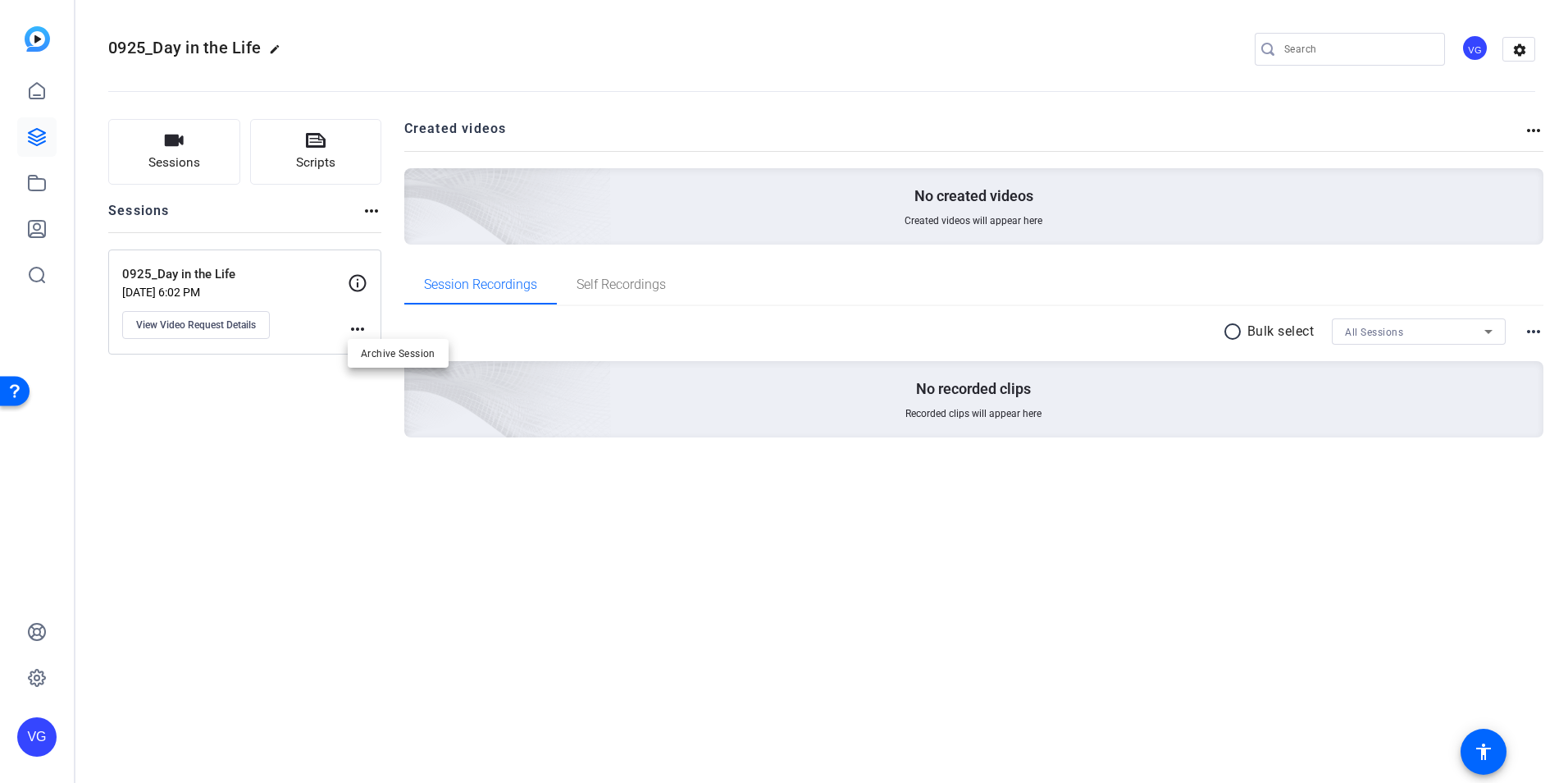
click at [247, 328] on div at bounding box center [784, 391] width 1568 height 783
click at [219, 327] on span "View Video Request Details" at bounding box center [195, 326] width 119 height 13
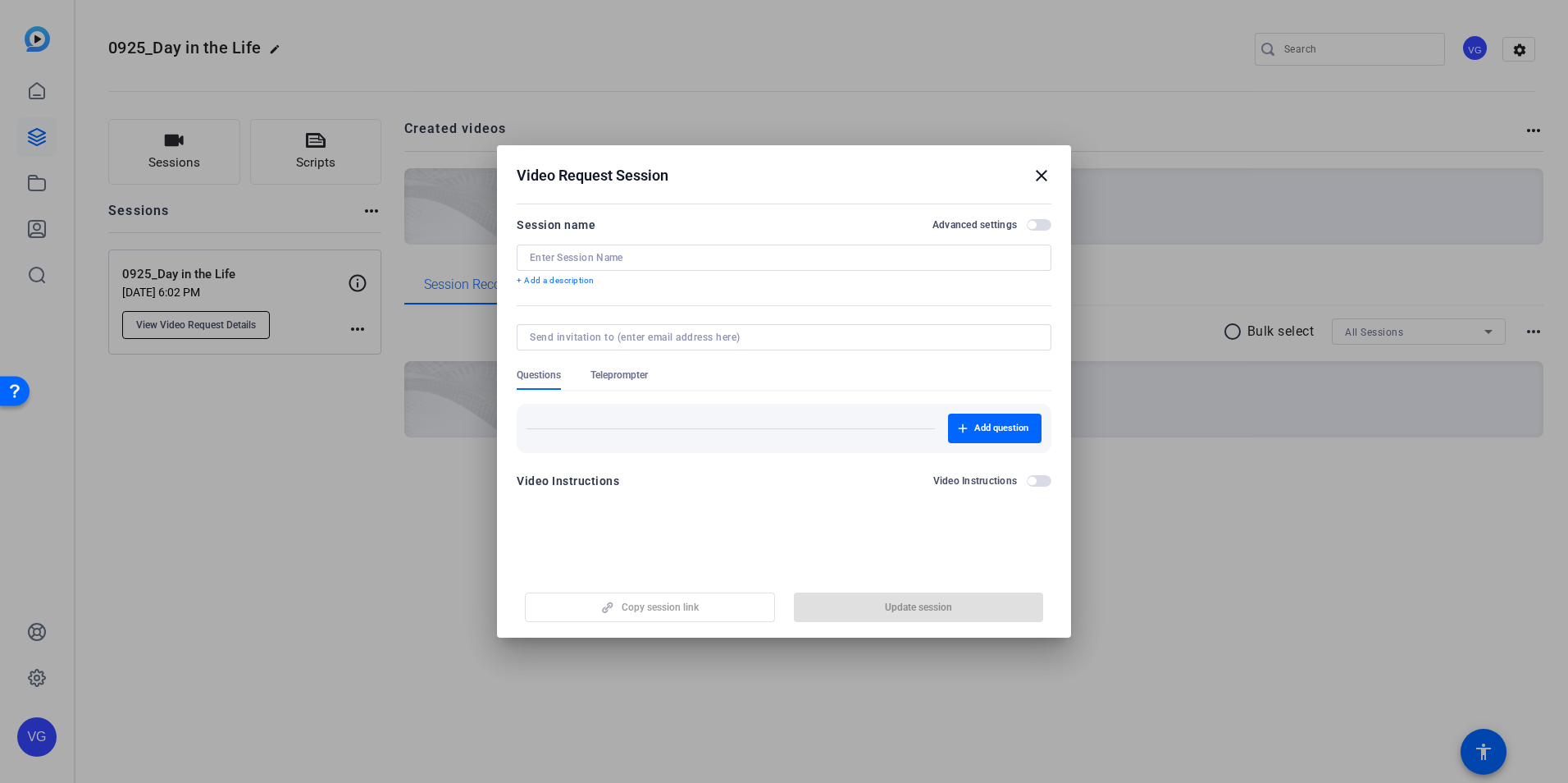
type input "0925_Day in the Life"
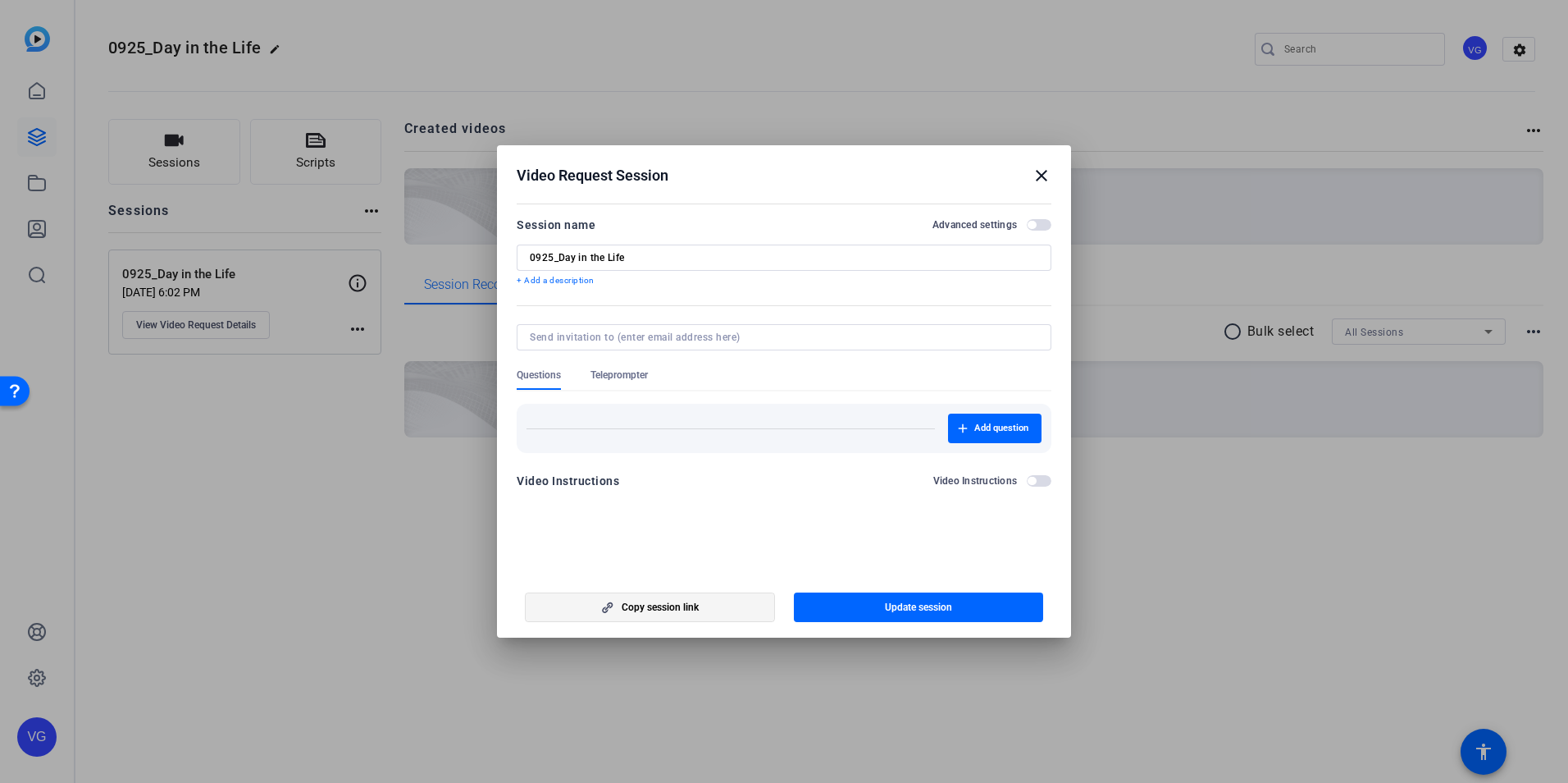
click at [713, 611] on span "button" at bounding box center [650, 607] width 248 height 39
click at [1040, 172] on mat-icon "close" at bounding box center [1041, 175] width 19 height 19
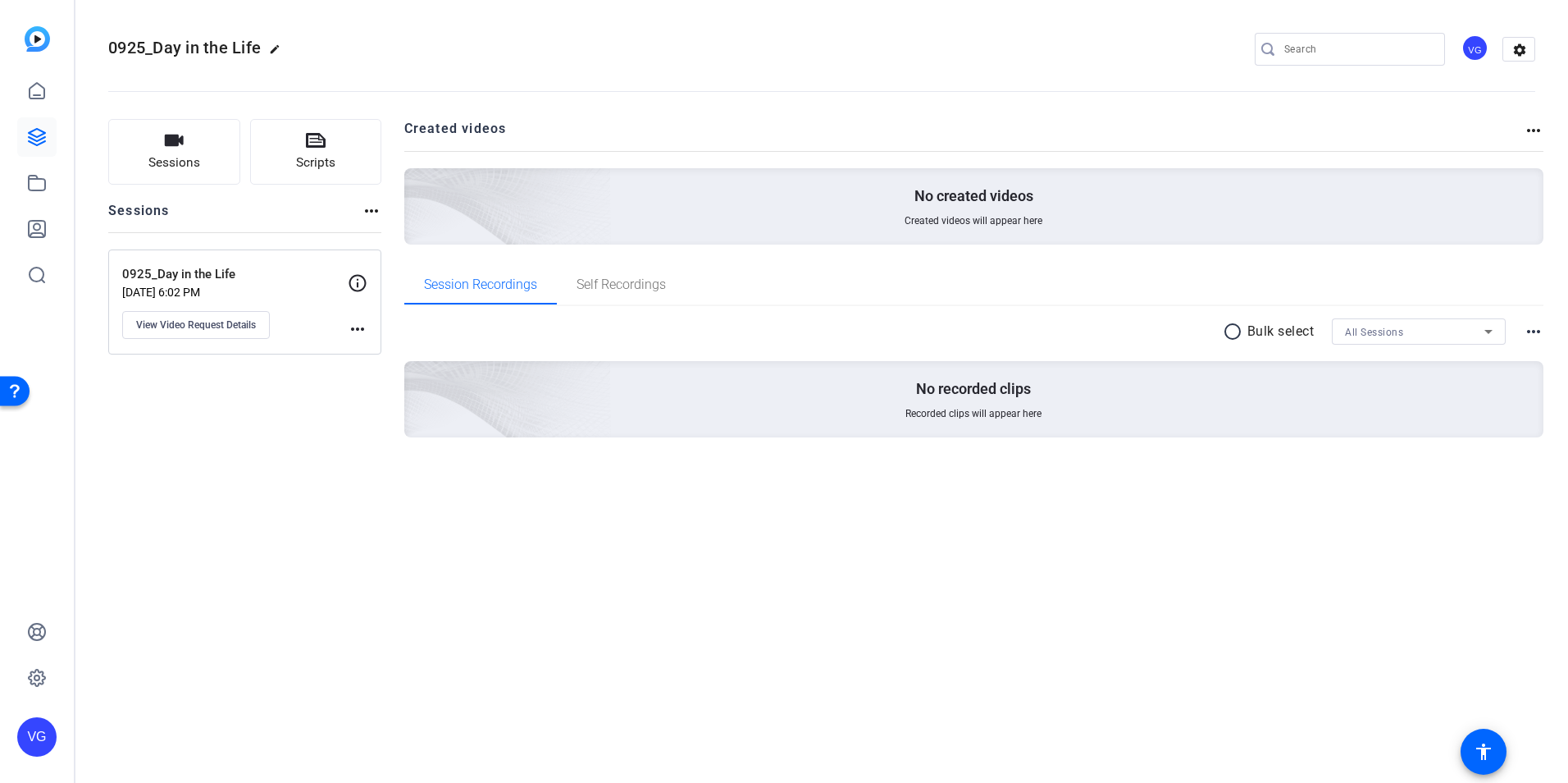
click at [578, 575] on div "0925_Day in the Life edit VG settings Sessions Scripts Sessions more_horiz 0925…" at bounding box center [821, 391] width 1493 height 783
click at [355, 321] on mat-icon "more_horiz" at bounding box center [357, 328] width 19 height 19
click at [355, 321] on div at bounding box center [784, 391] width 1568 height 783
click at [1517, 53] on mat-icon "settings" at bounding box center [1520, 50] width 33 height 25
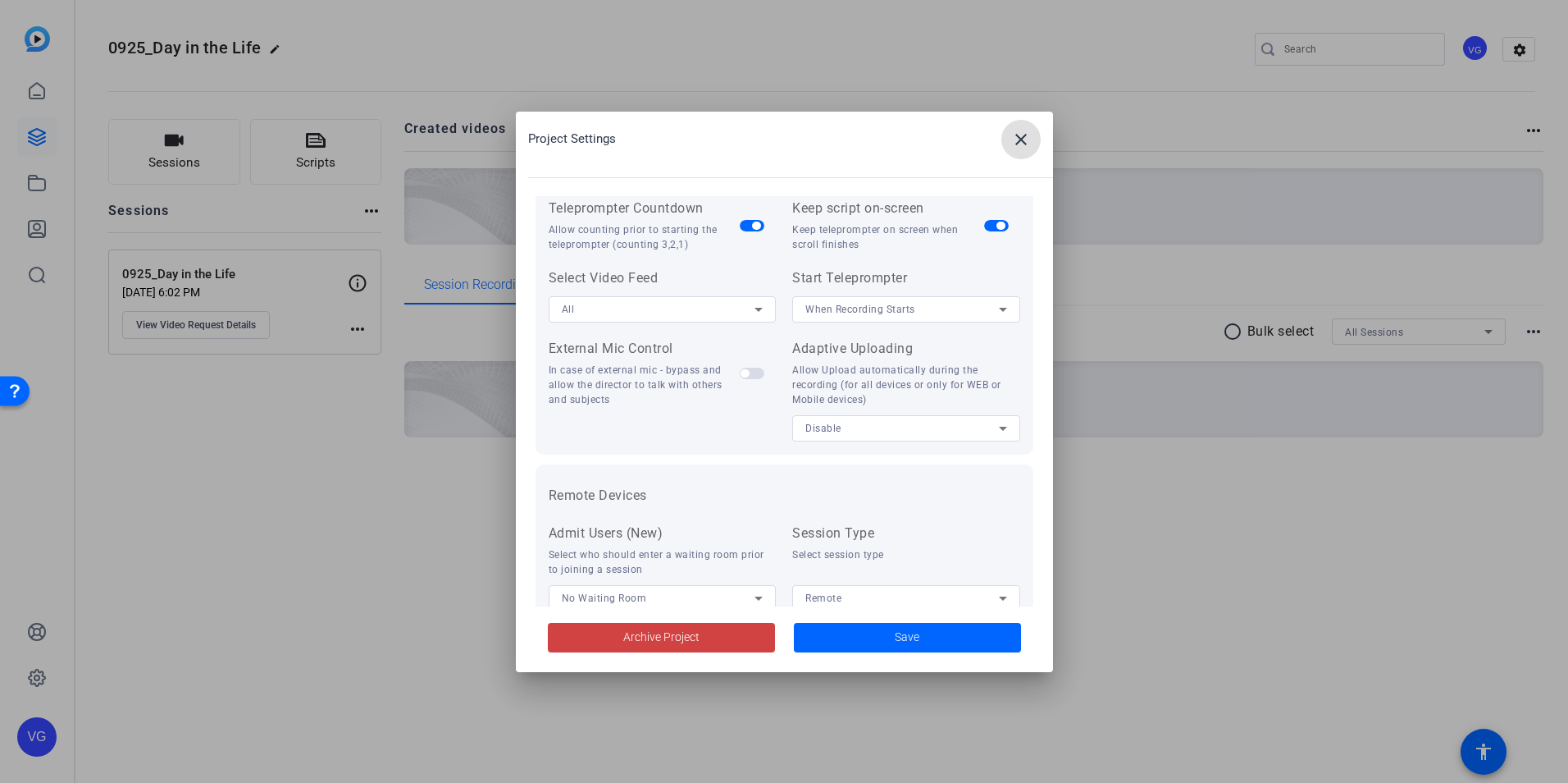
scroll to position [339, 0]
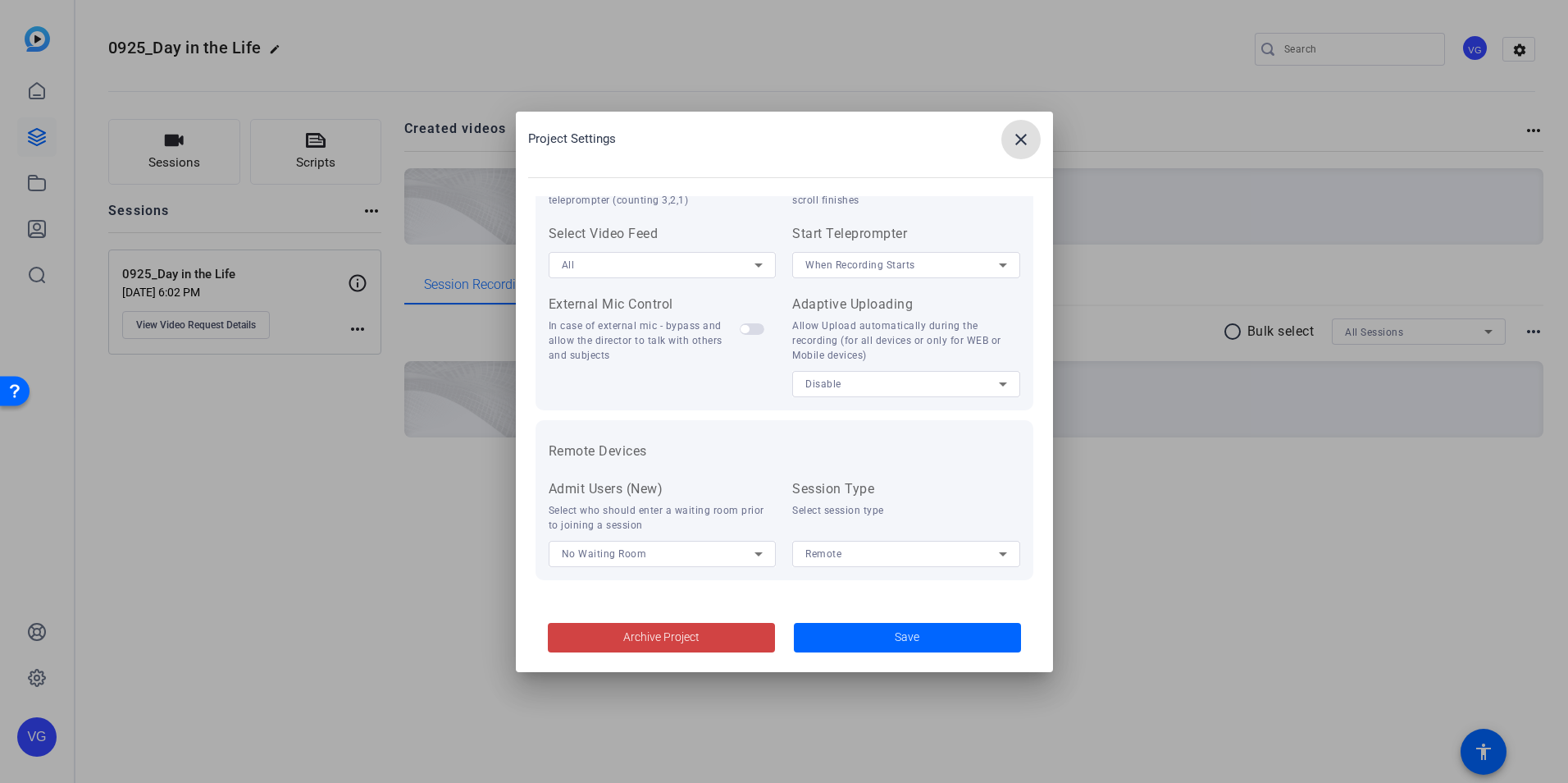
click at [1013, 144] on mat-icon "close" at bounding box center [1021, 140] width 19 height 19
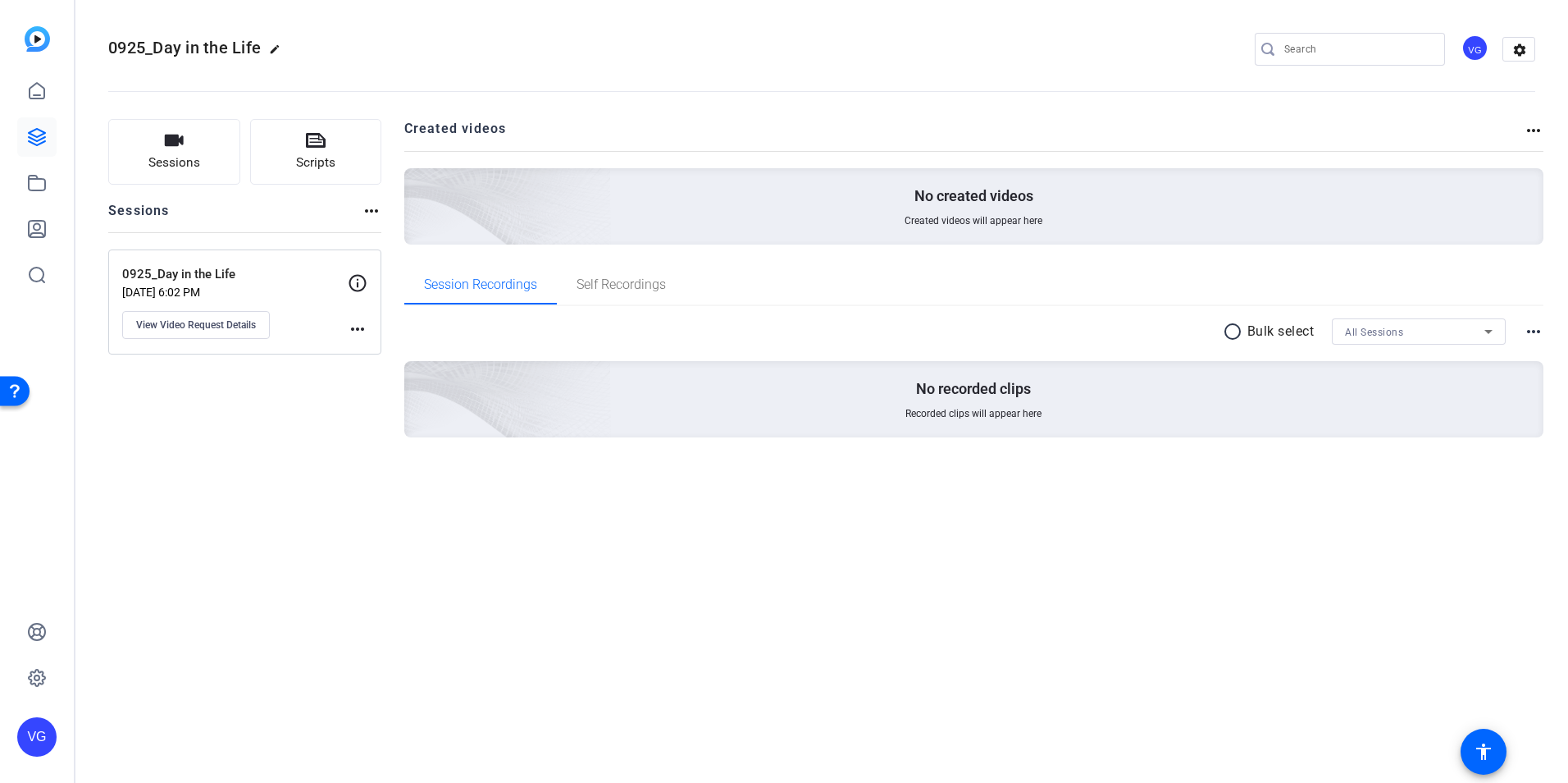
click at [1534, 130] on mat-icon "more_horiz" at bounding box center [1533, 130] width 19 height 19
click at [1532, 129] on div at bounding box center [784, 391] width 1568 height 783
click at [365, 217] on mat-icon "more_horiz" at bounding box center [372, 211] width 19 height 19
click at [878, 89] on div at bounding box center [784, 391] width 1568 height 783
click at [356, 328] on mat-icon "more_horiz" at bounding box center [357, 328] width 19 height 19
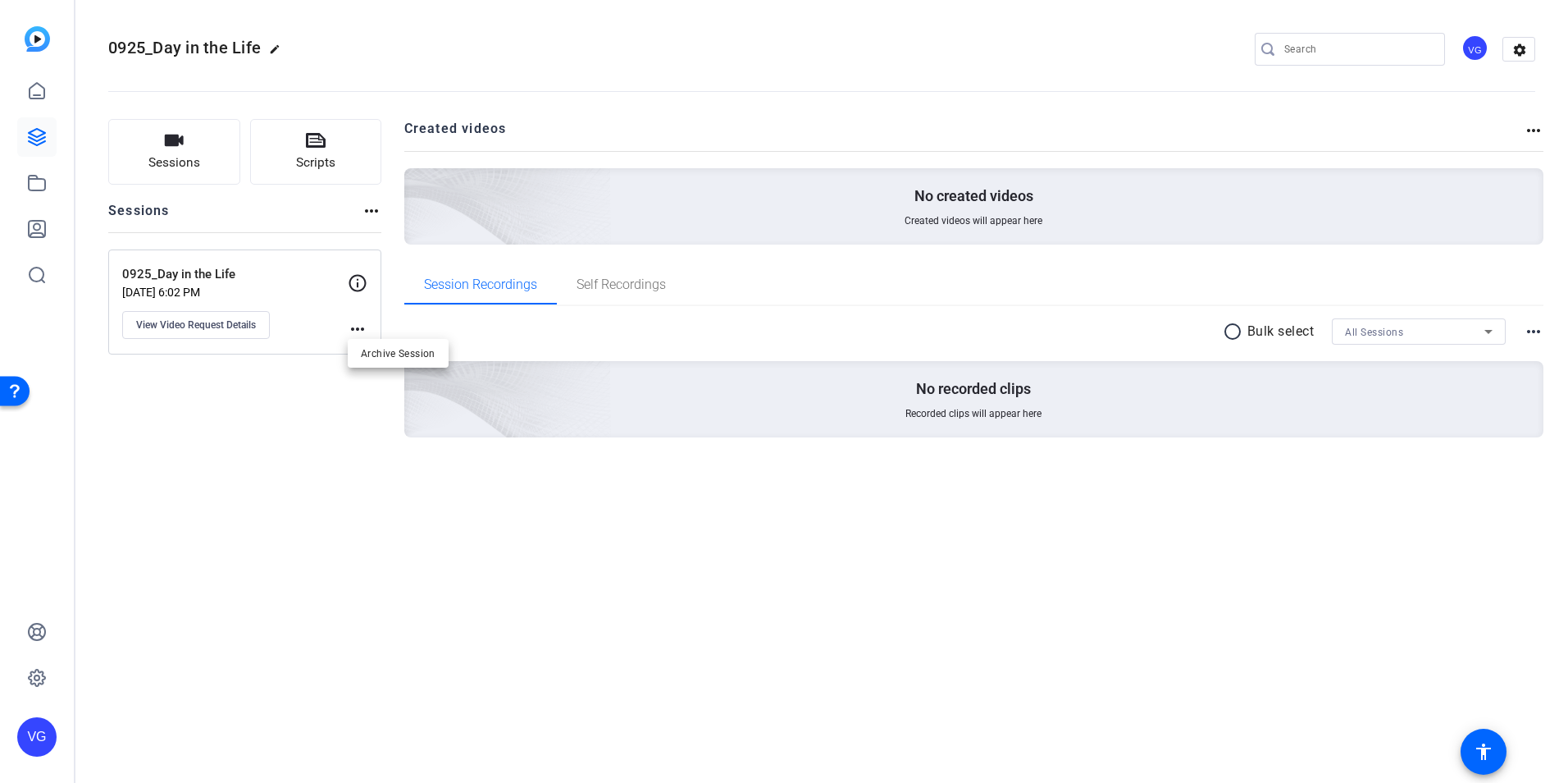
click at [224, 329] on div at bounding box center [784, 391] width 1568 height 783
click at [224, 328] on span "View Video Request Details" at bounding box center [195, 326] width 119 height 13
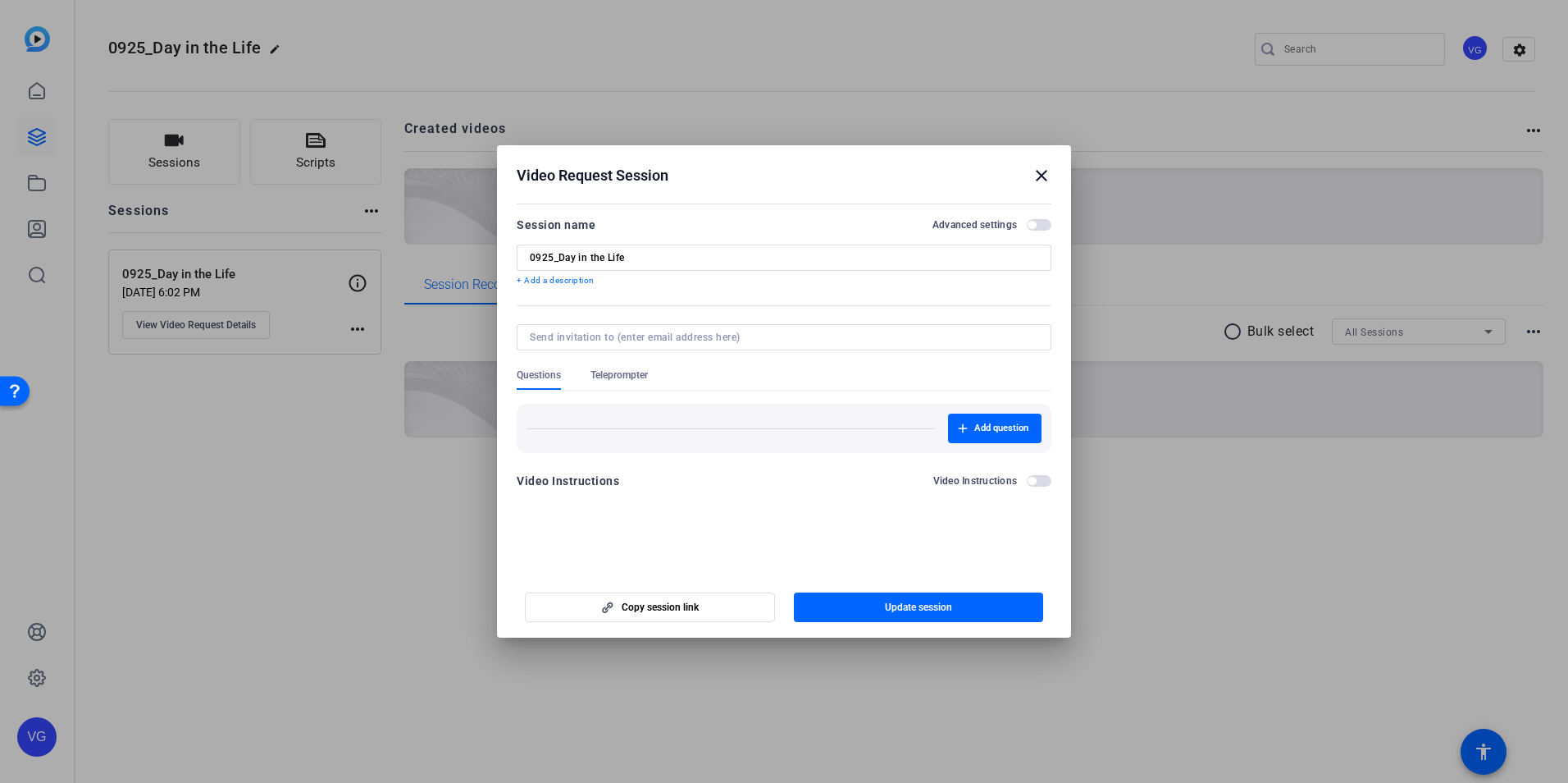
click at [1035, 171] on mat-icon "close" at bounding box center [1041, 175] width 19 height 19
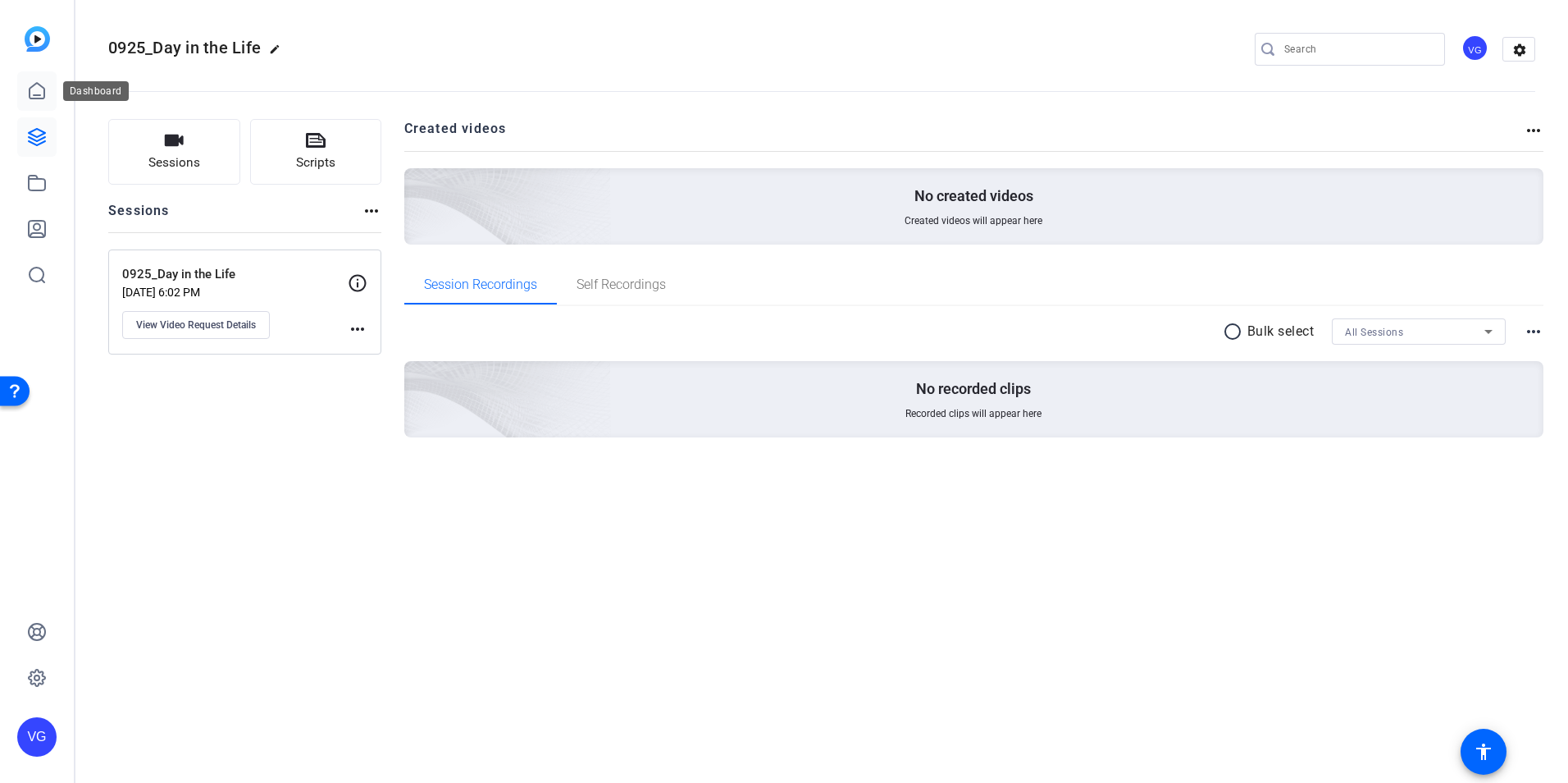
click at [44, 96] on icon at bounding box center [37, 91] width 19 height 19
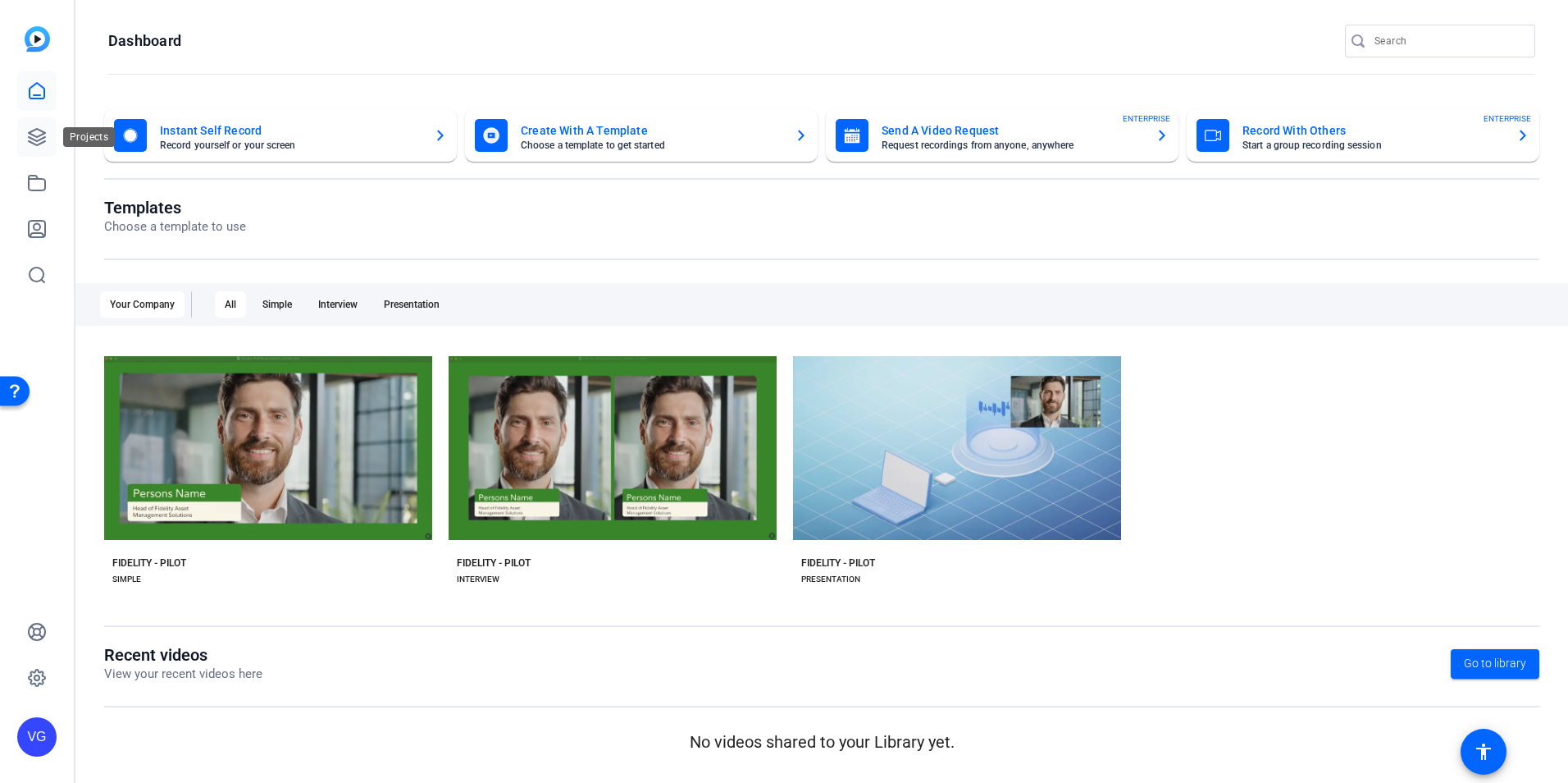
click at [36, 142] on icon at bounding box center [37, 137] width 16 height 16
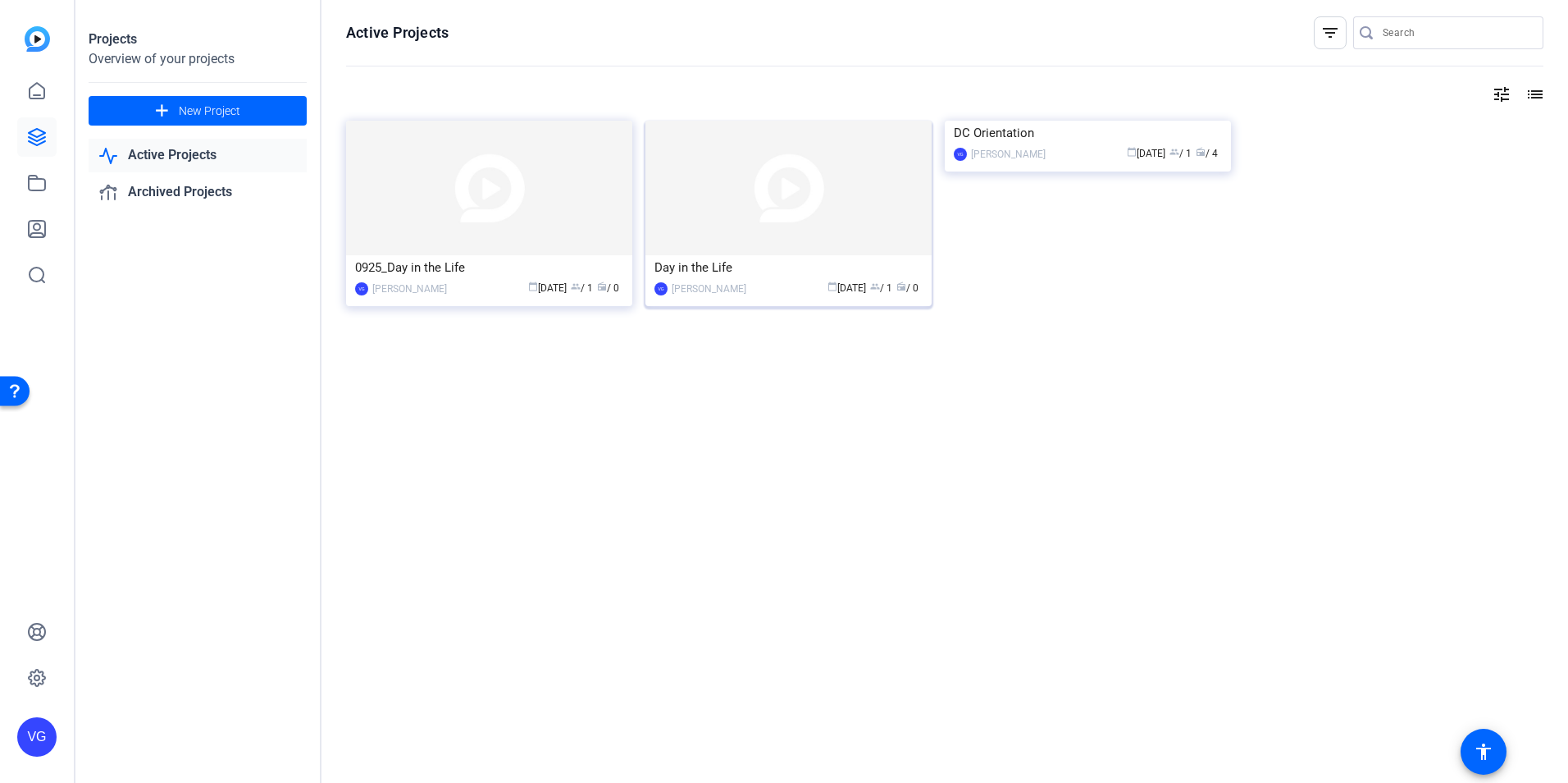
click at [775, 274] on div "Day in the Life" at bounding box center [788, 268] width 269 height 25
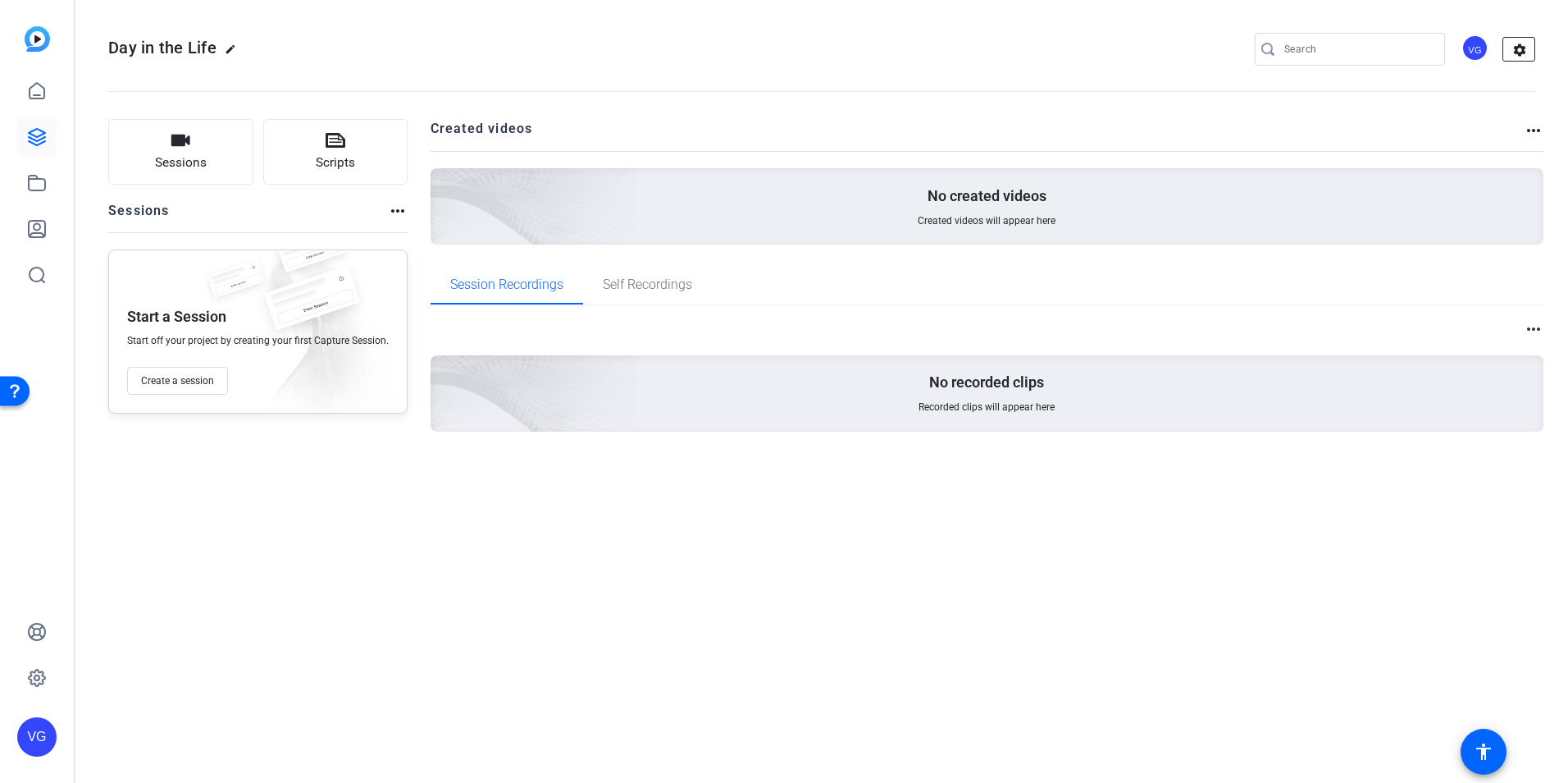
click at [1517, 57] on mat-icon "settings" at bounding box center [1520, 50] width 33 height 25
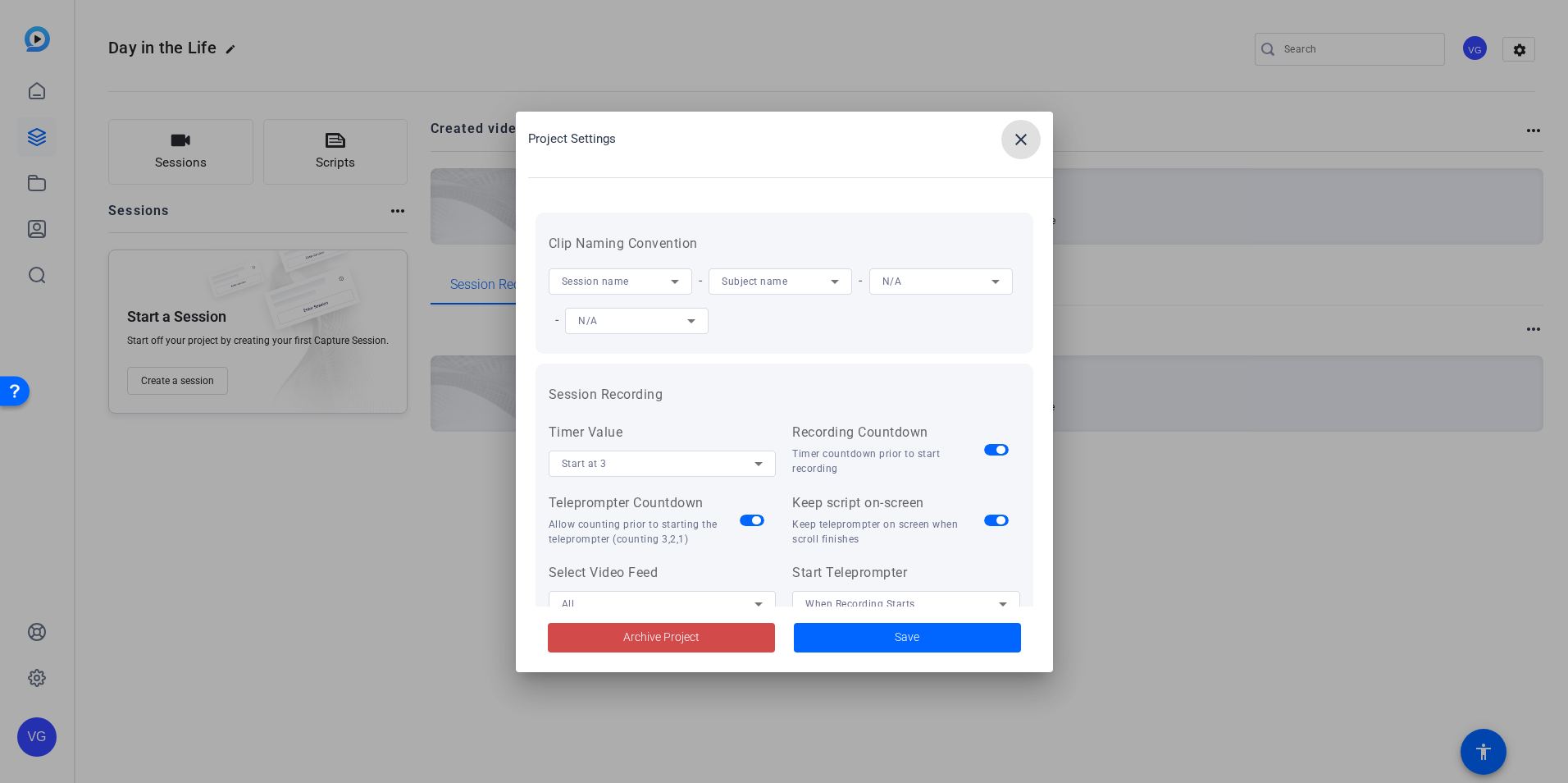
click at [731, 624] on span at bounding box center [661, 638] width 227 height 39
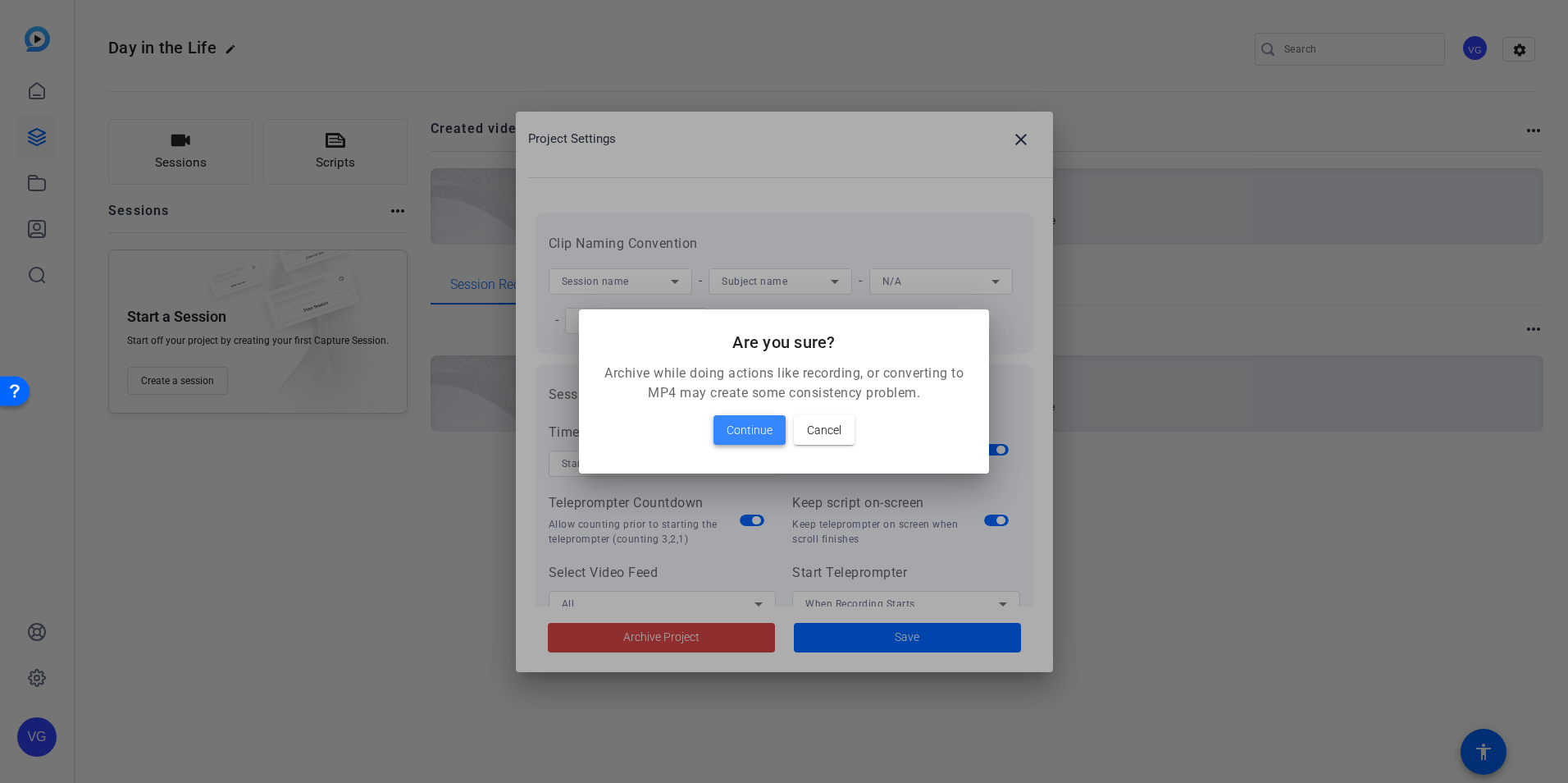
click at [762, 425] on span "Continue" at bounding box center [750, 430] width 46 height 19
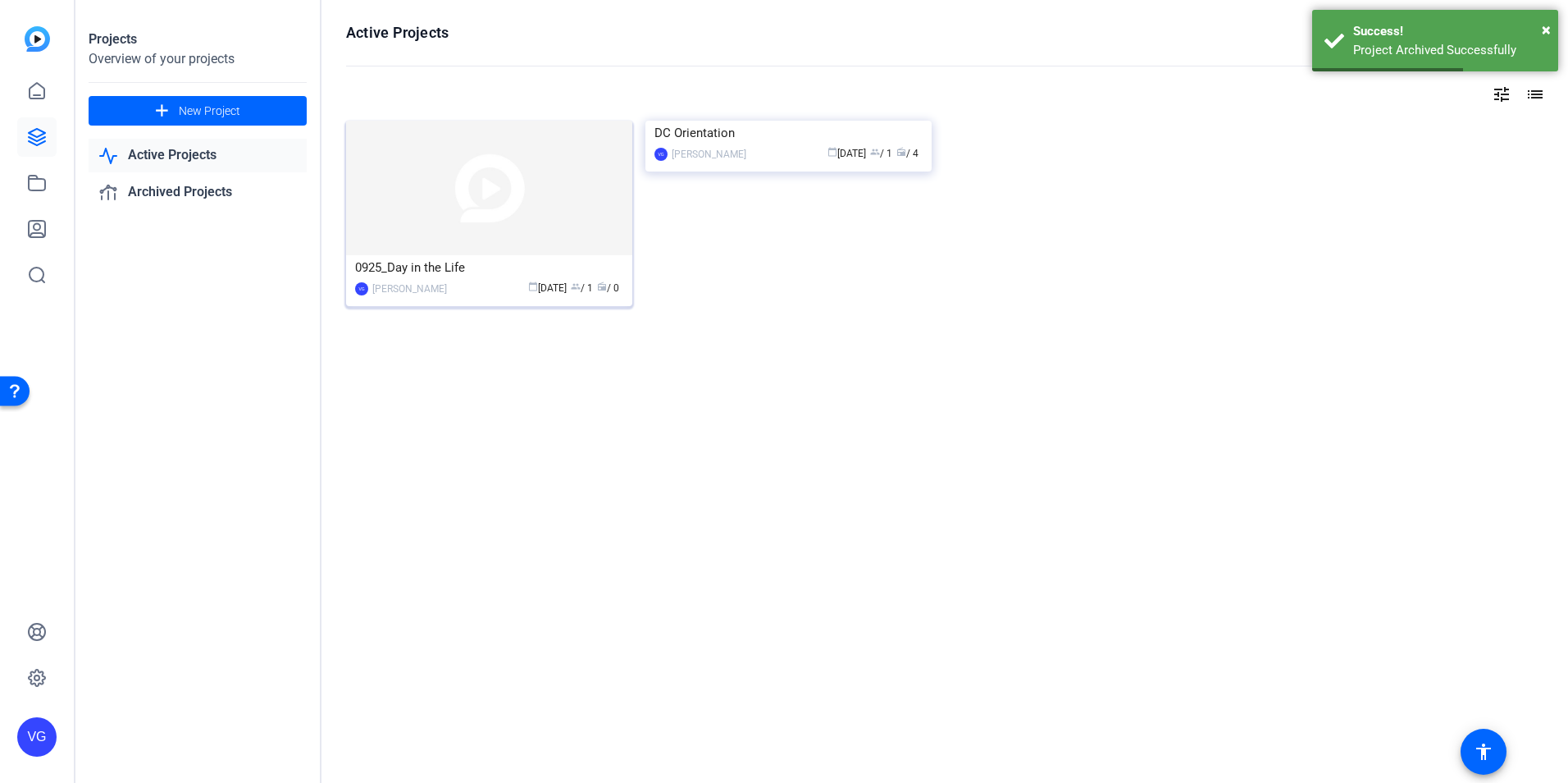
click at [469, 273] on div "0925_Day in the Life" at bounding box center [489, 268] width 269 height 25
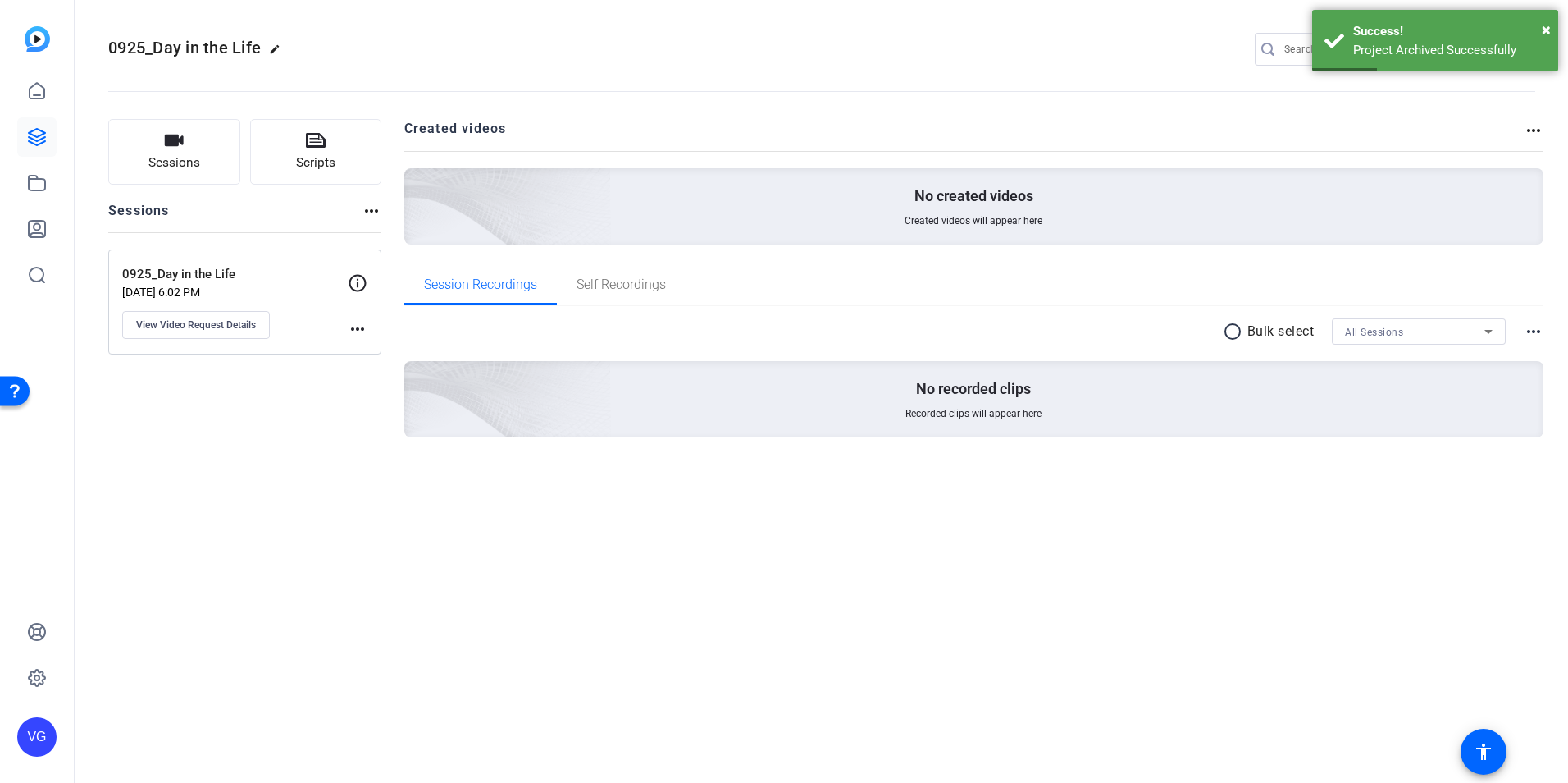
click at [342, 459] on div "Sessions Scripts Sessions more_horiz 0925_Day in the Life [DATE] 6:02 PM View V…" at bounding box center [244, 304] width 273 height 371
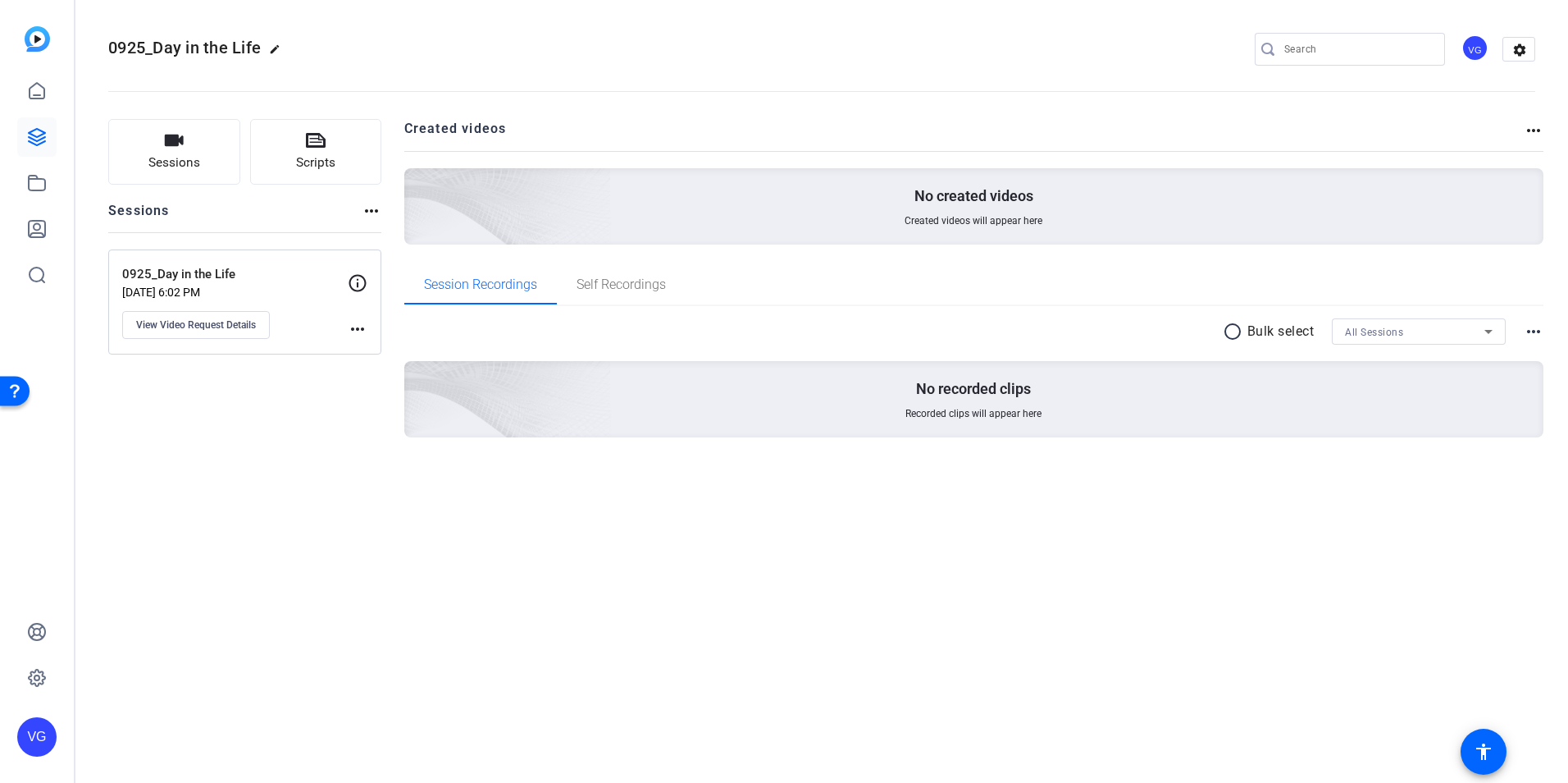
click at [984, 613] on div "0925_Day in the Life edit VG settings Sessions Scripts Sessions more_horiz 0925…" at bounding box center [821, 391] width 1493 height 783
